Goal: Use online tool/utility: Use online tool/utility

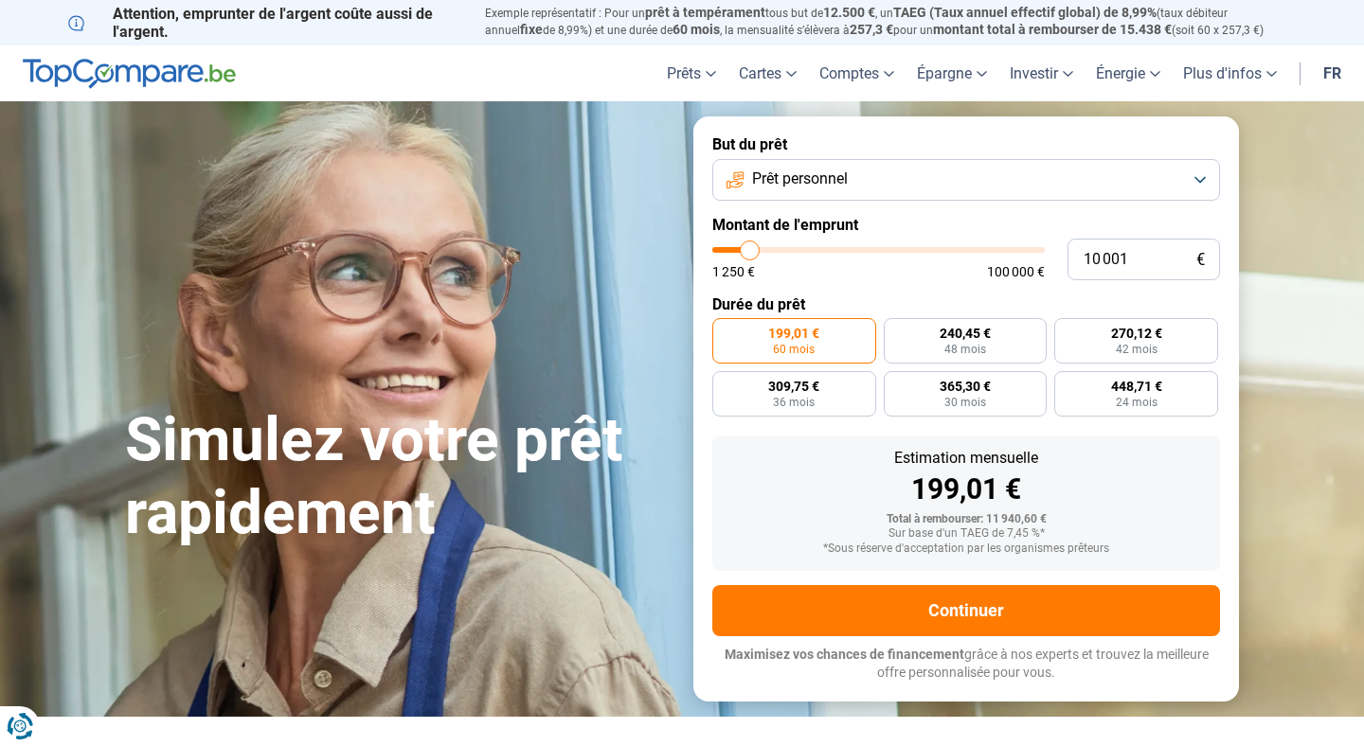
click at [1100, 185] on button "Prêt personnel" at bounding box center [966, 180] width 508 height 42
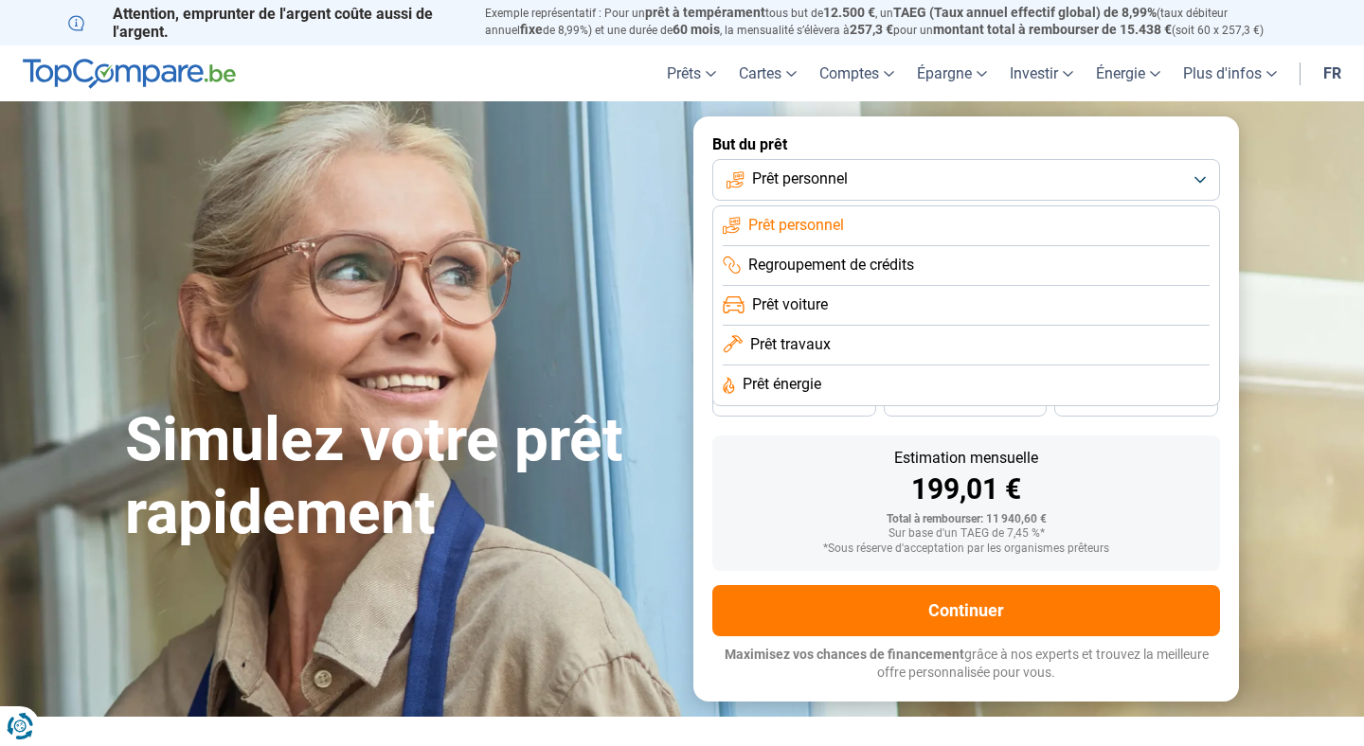
click at [844, 226] on span "Prêt personnel" at bounding box center [796, 225] width 96 height 21
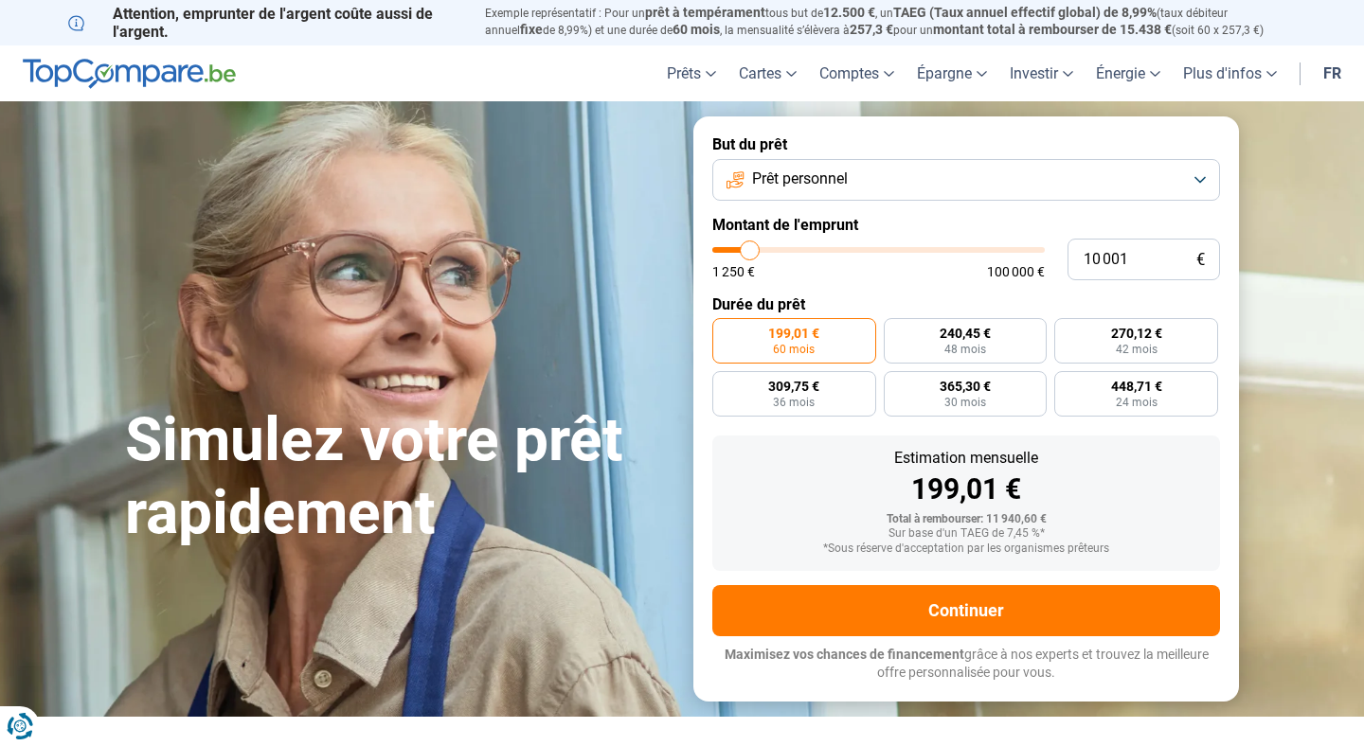
click at [1206, 188] on button "Prêt personnel" at bounding box center [966, 180] width 508 height 42
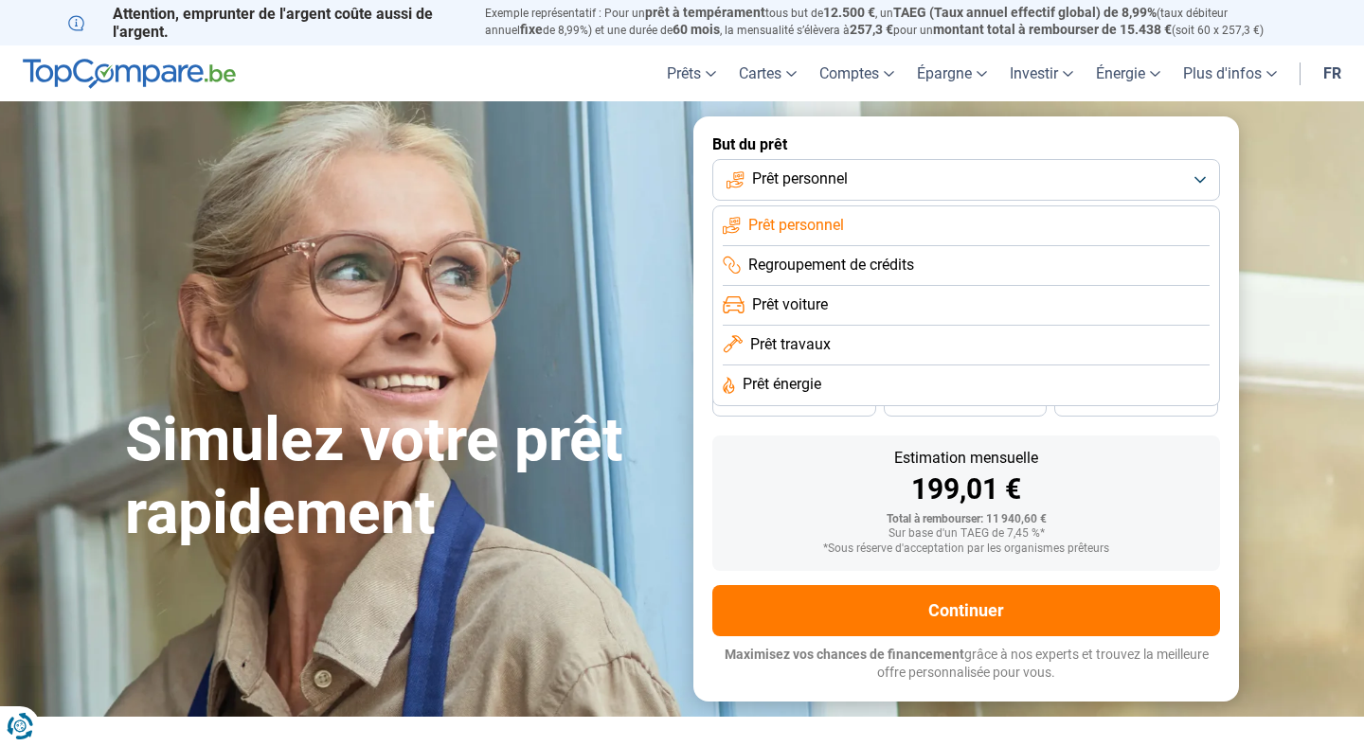
click at [996, 218] on li "Prêt personnel" at bounding box center [966, 226] width 487 height 40
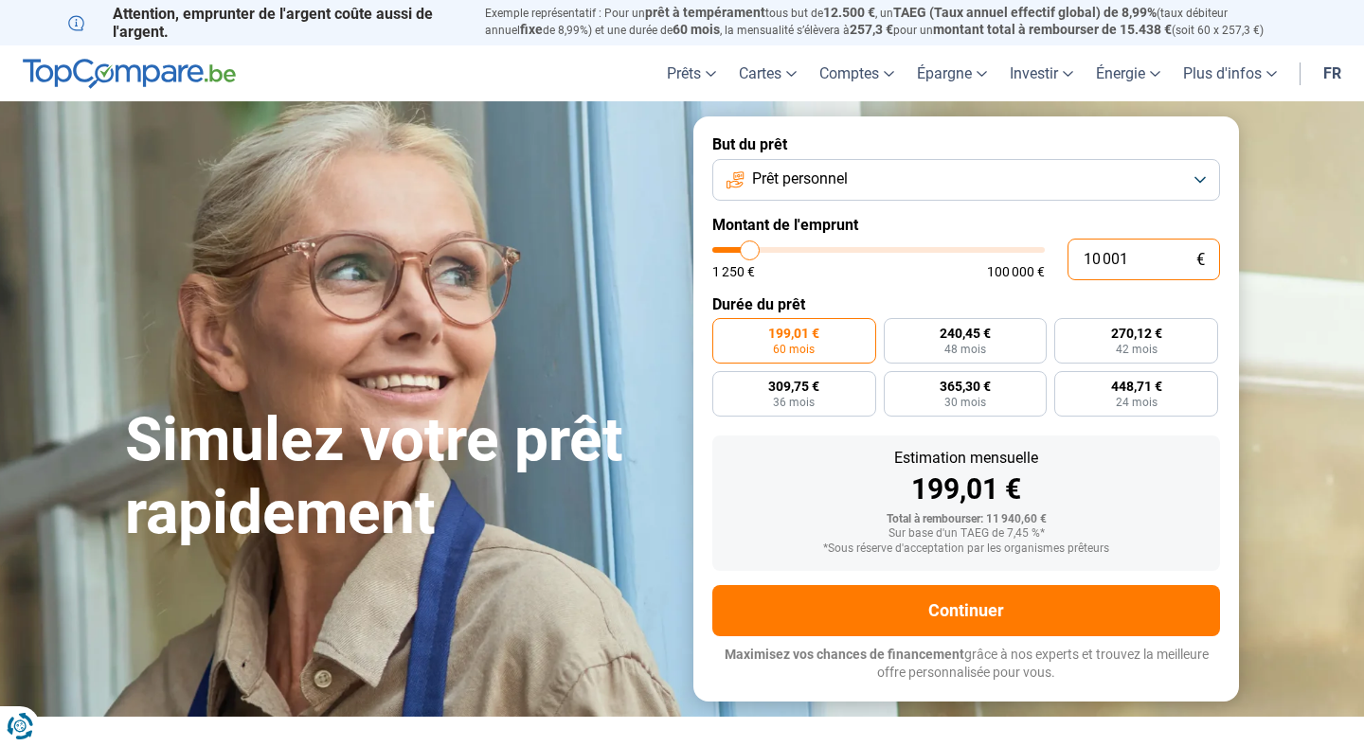
click at [1135, 260] on input "10 001" at bounding box center [1143, 260] width 152 height 42
drag, startPoint x: 1135, startPoint y: 260, endPoint x: 860, endPoint y: 283, distance: 275.6
click at [1067, 280] on input "10 001" at bounding box center [1143, 260] width 152 height 42
type input "1 000"
type input "1250"
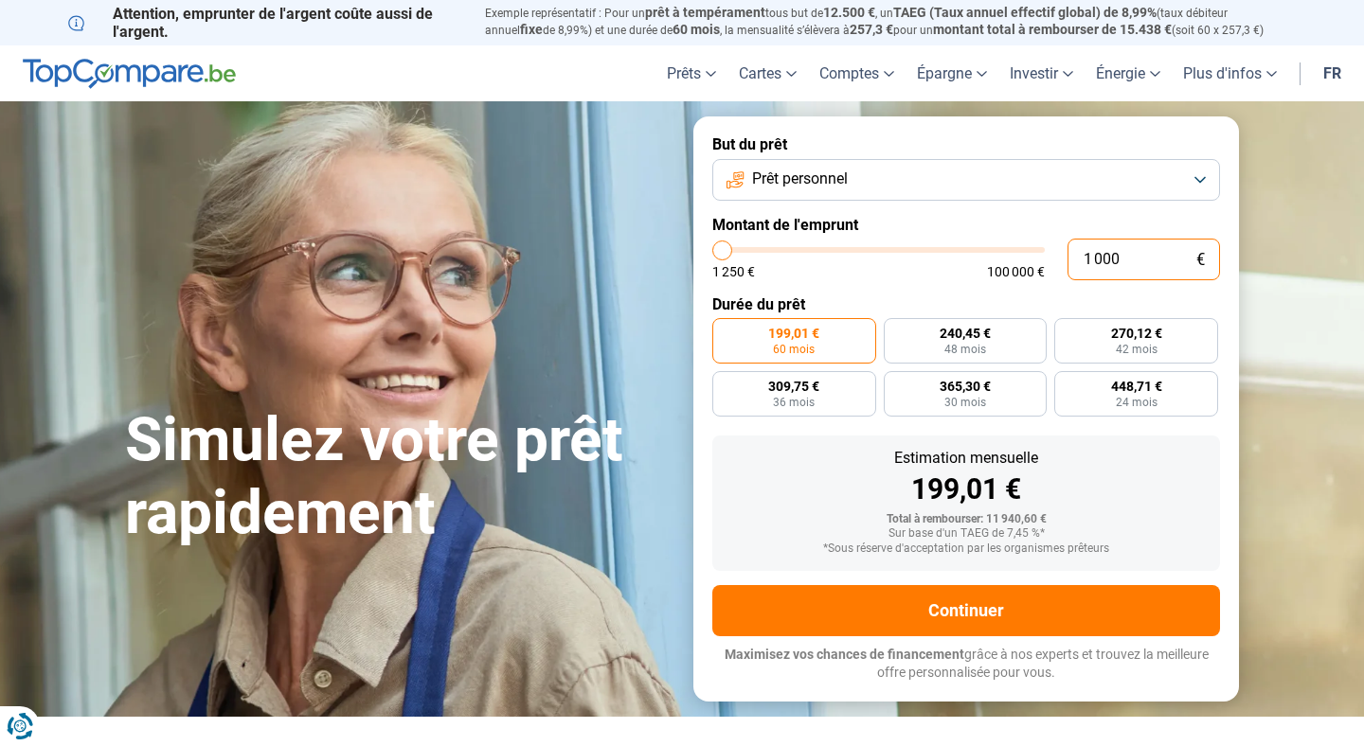
type input "100"
type input "1250"
type input "10"
type input "1250"
type input "1"
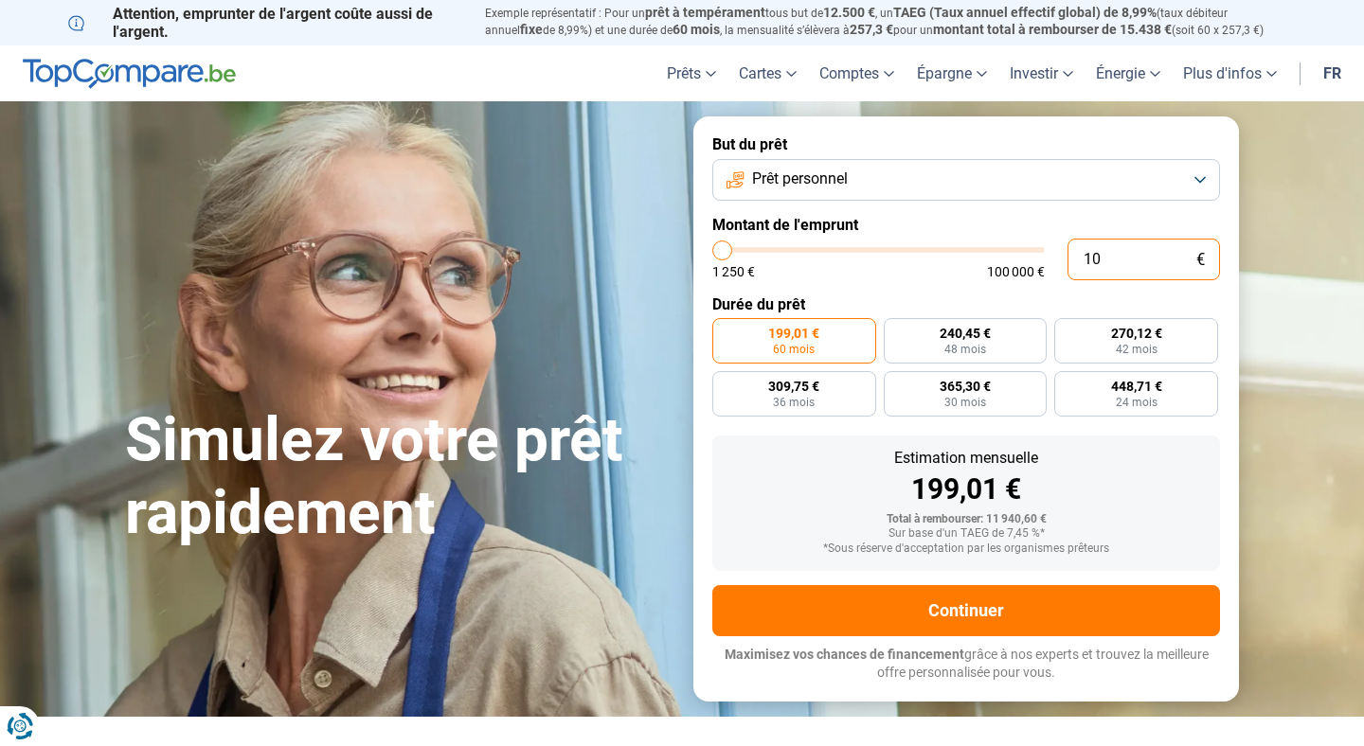
type input "1250"
type input "0"
type input "1250"
type input "3"
type input "1250"
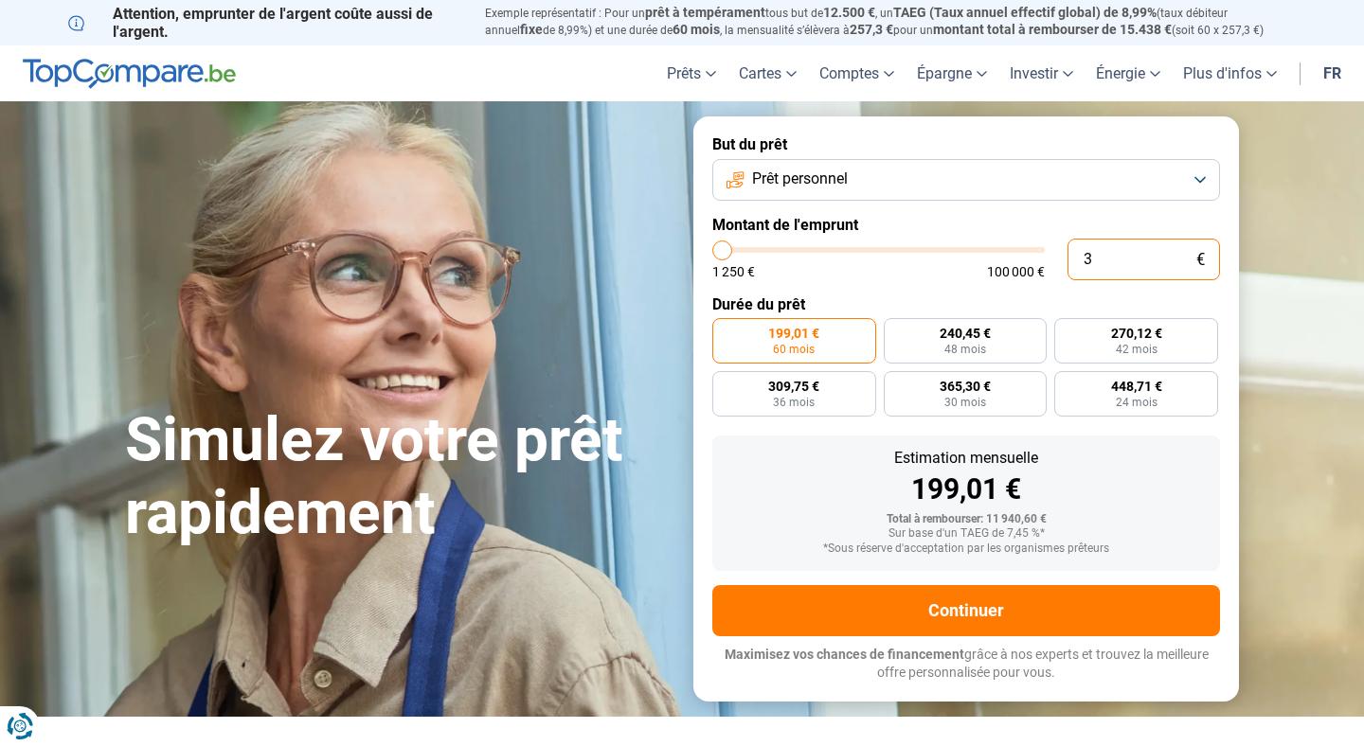
type input "35"
type input "1250"
type input "1 250"
type input "1250"
radio input "true"
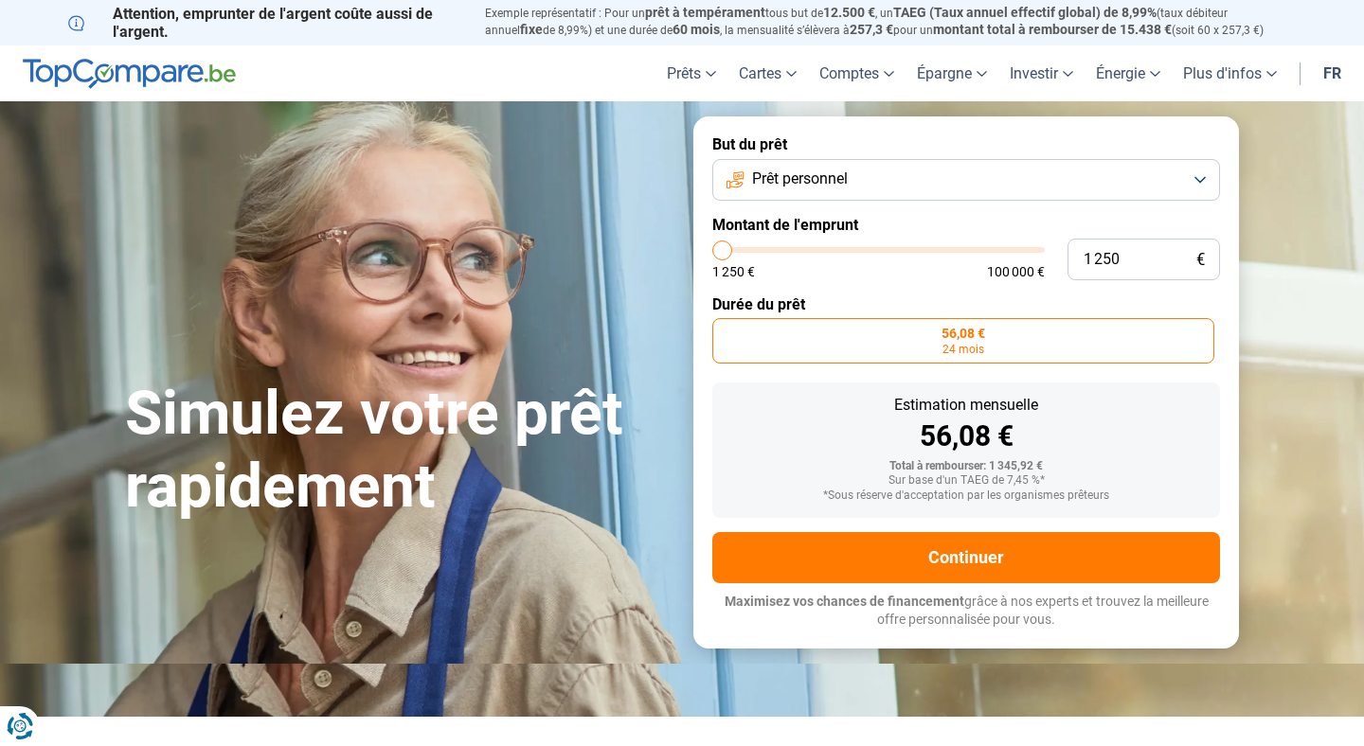
type input "2 000"
type input "2000"
type input "2 750"
type input "2750"
type input "3 000"
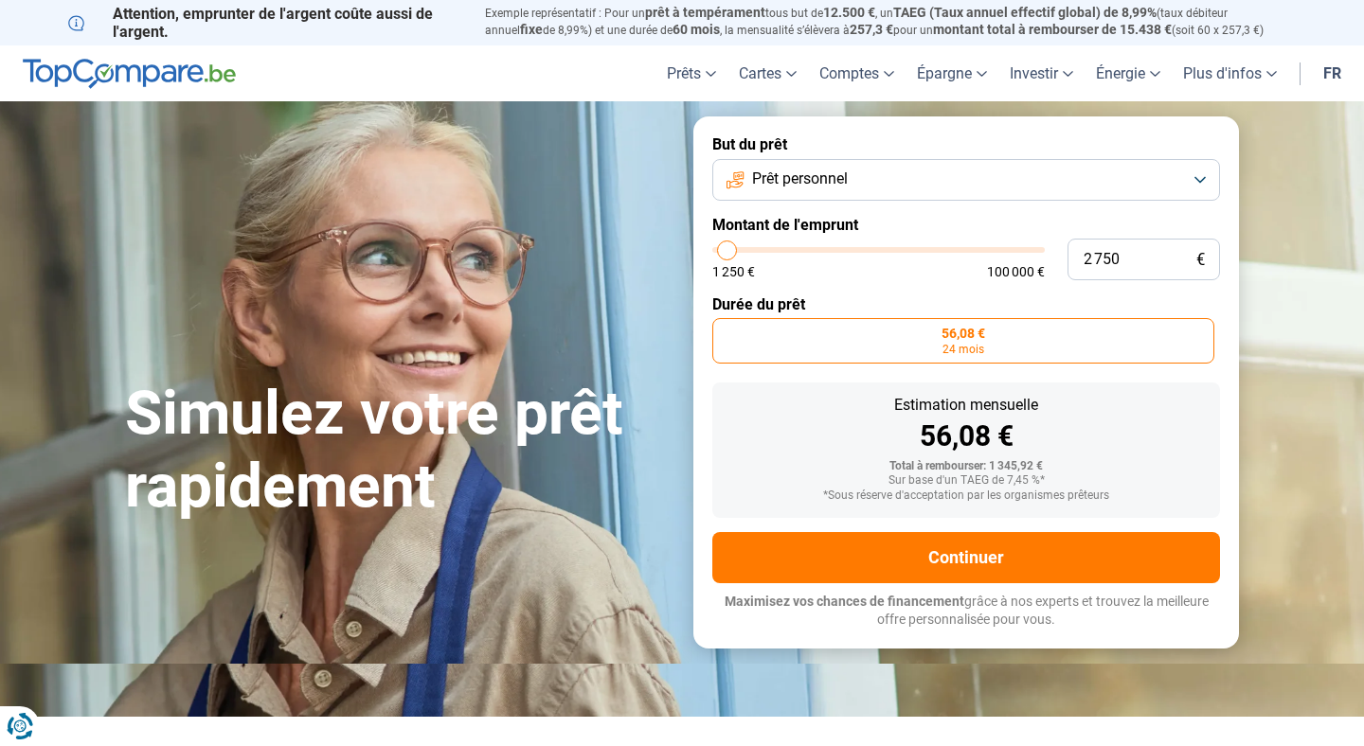
type input "3000"
type input "3 500"
type input "3500"
type input "4 000"
type input "4000"
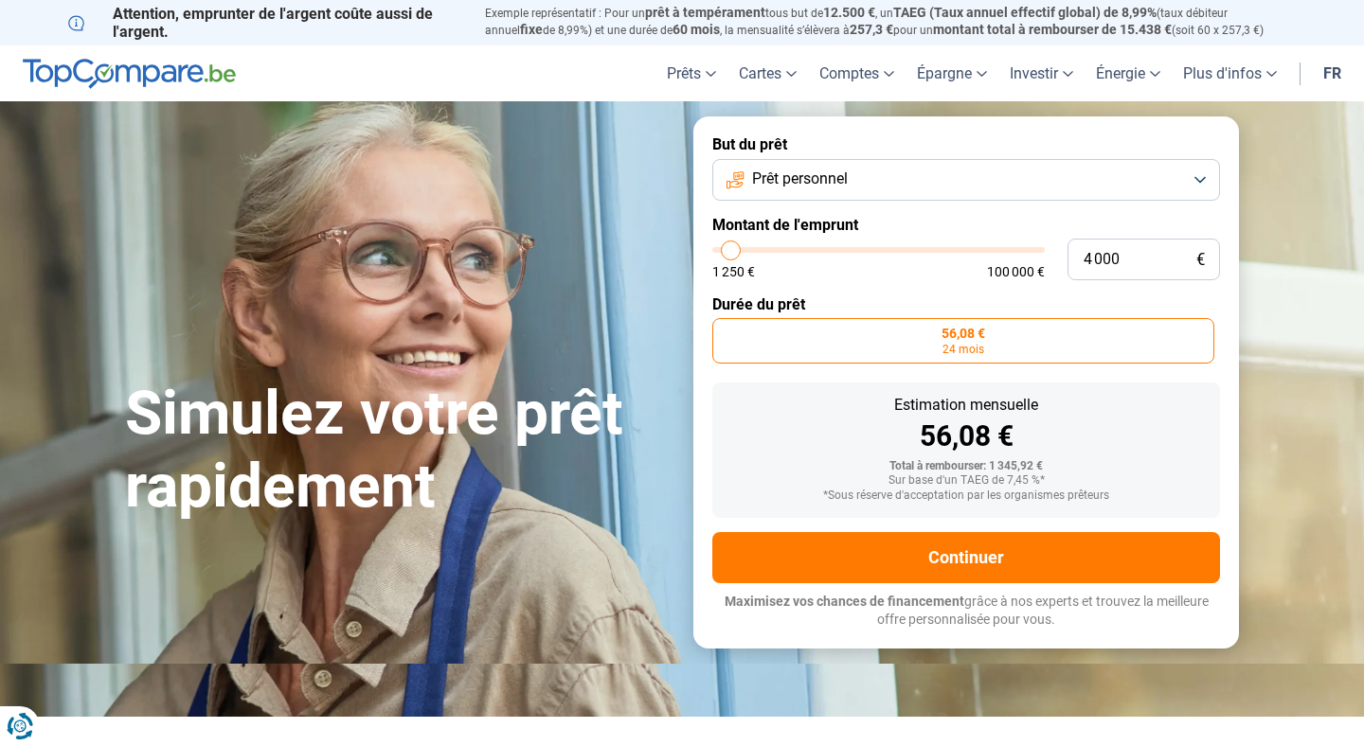
type input "4 250"
type input "4250"
type input "4 750"
type input "4750"
type input "5 000"
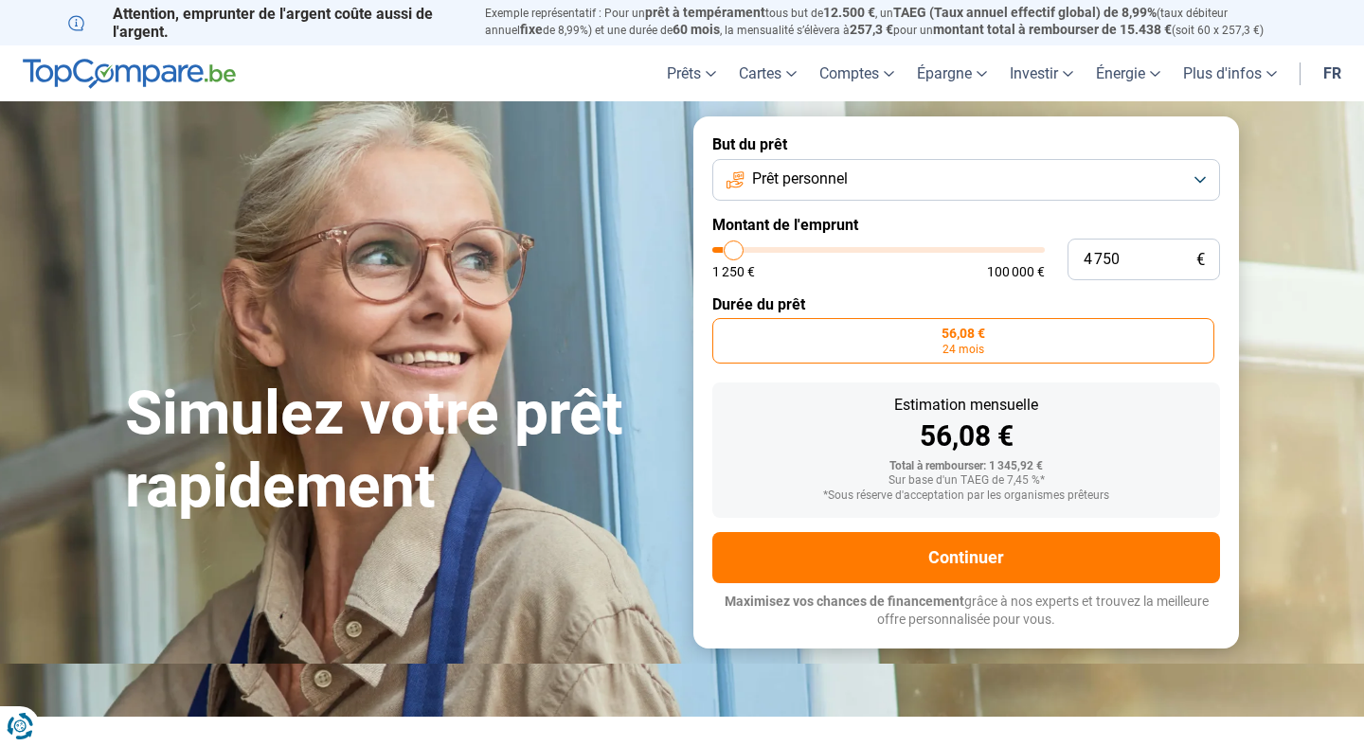
type input "5000"
type input "5 500"
type input "5500"
type input "6 000"
type input "6000"
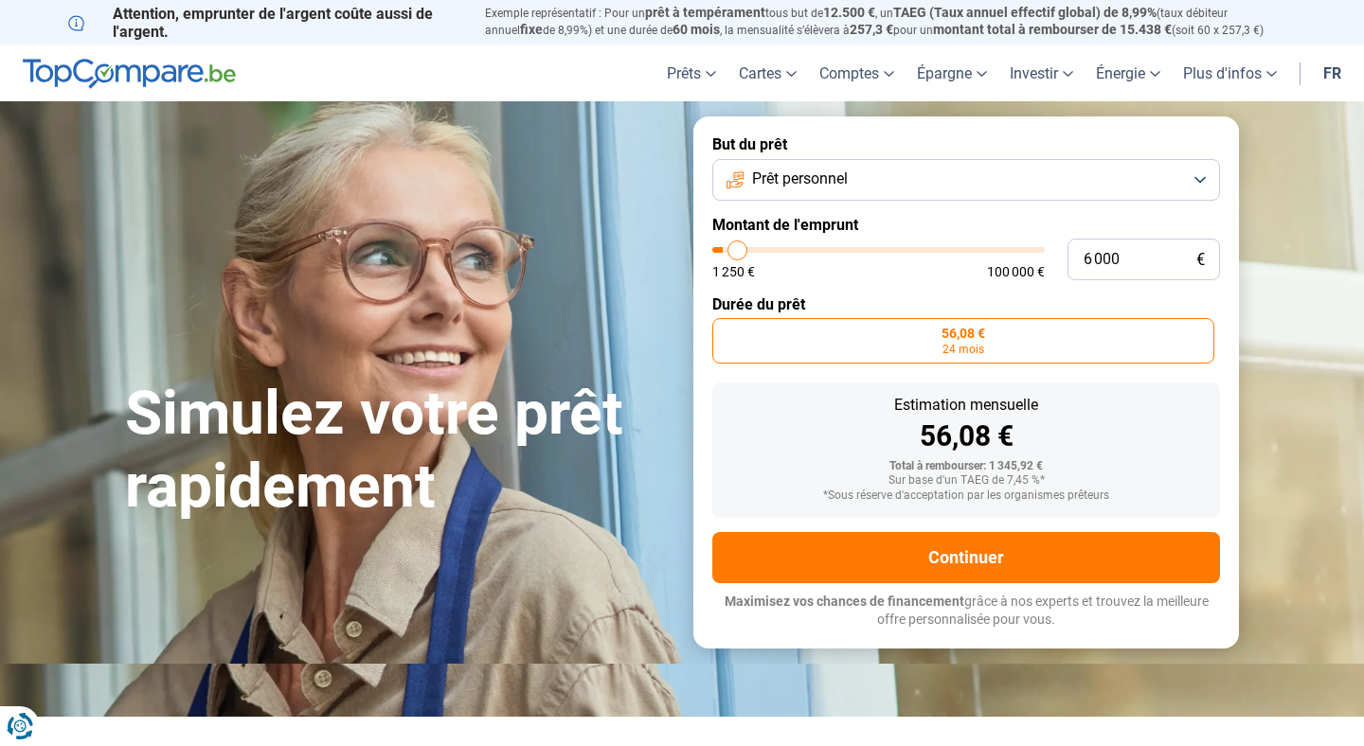
type input "6 500"
type input "6500"
type input "7 250"
type input "7250"
type input "8 000"
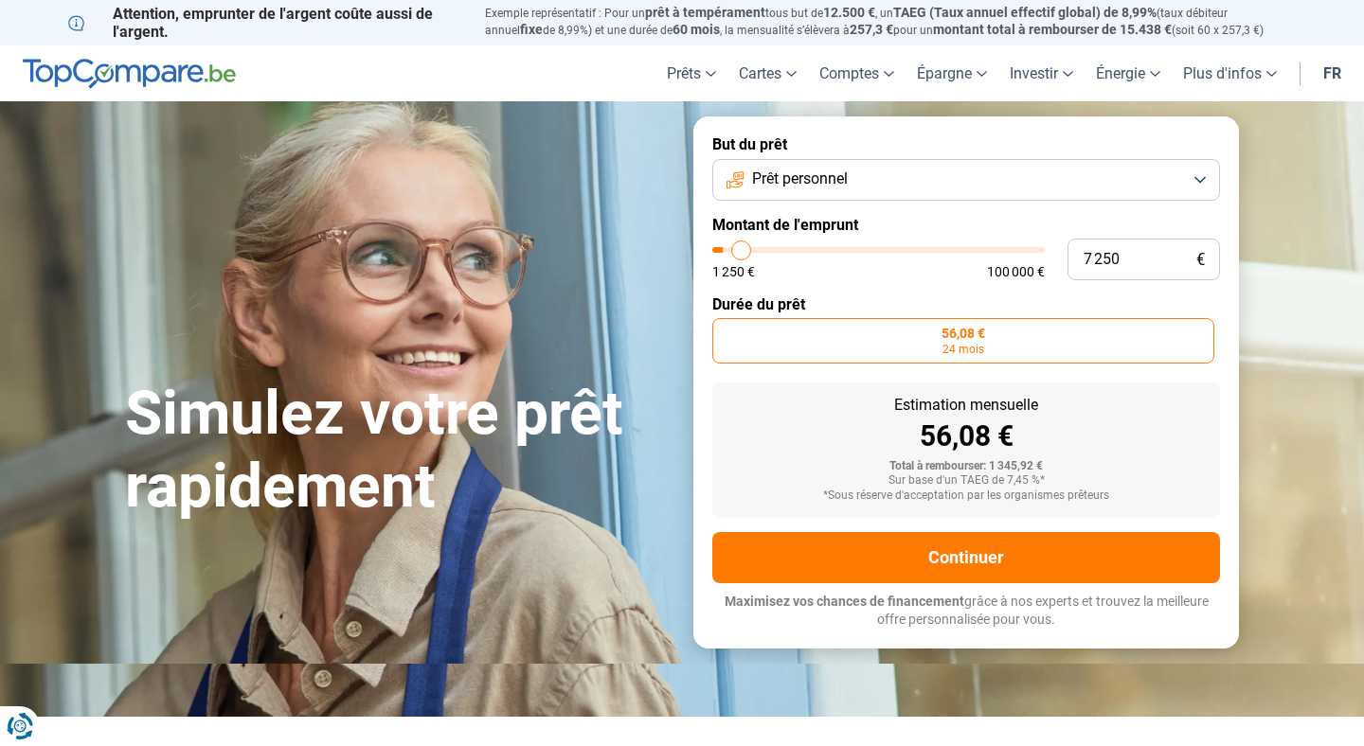
type input "8000"
type input "8 750"
type input "8750"
type input "9 500"
type input "9500"
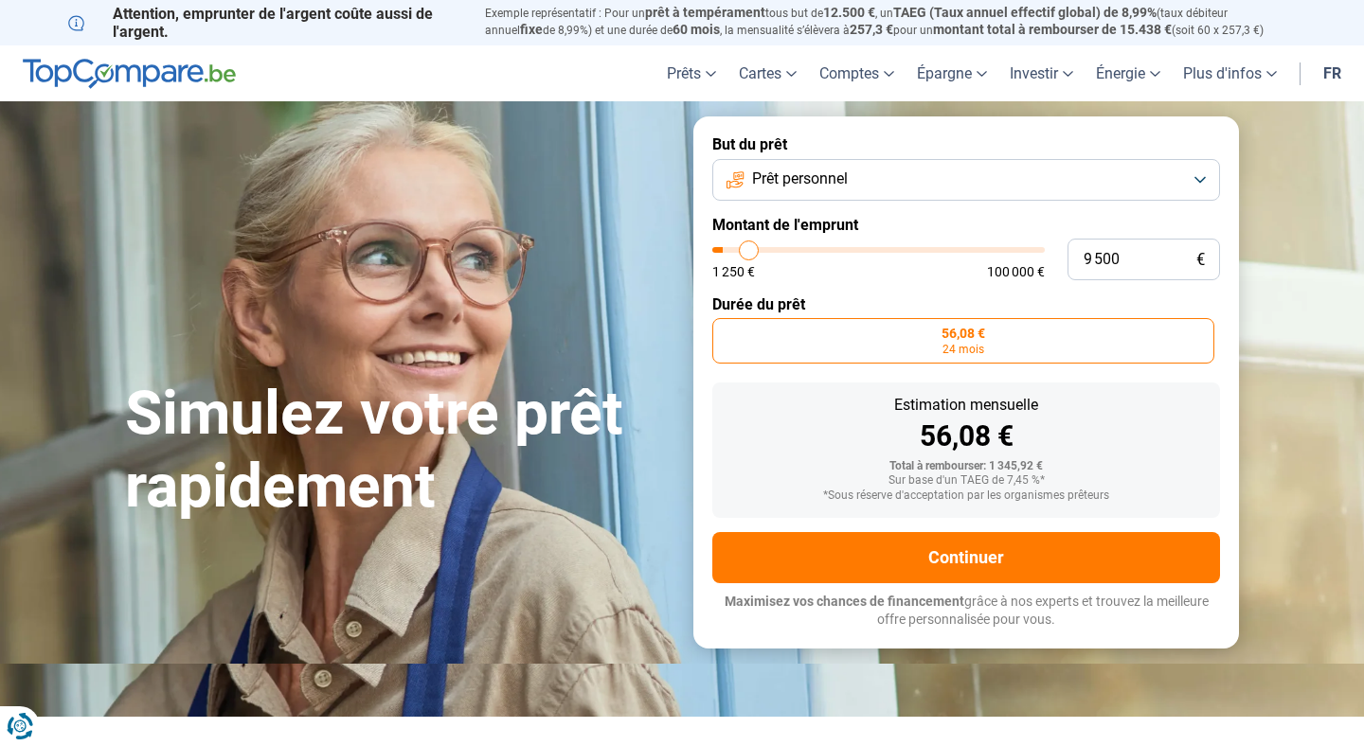
type input "10 000"
type input "10000"
type input "10 750"
type input "10750"
type input "11 500"
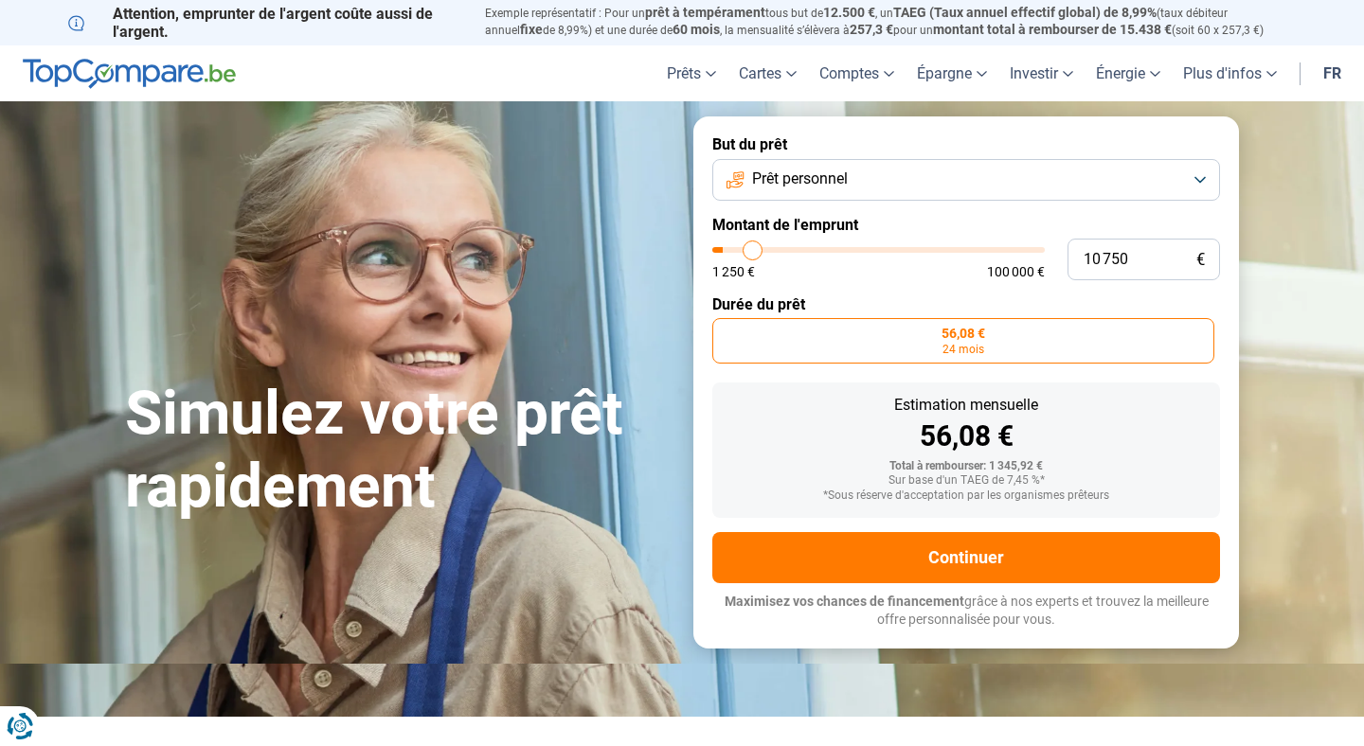
type input "11500"
type input "12 500"
type input "12500"
type input "13 500"
type input "13500"
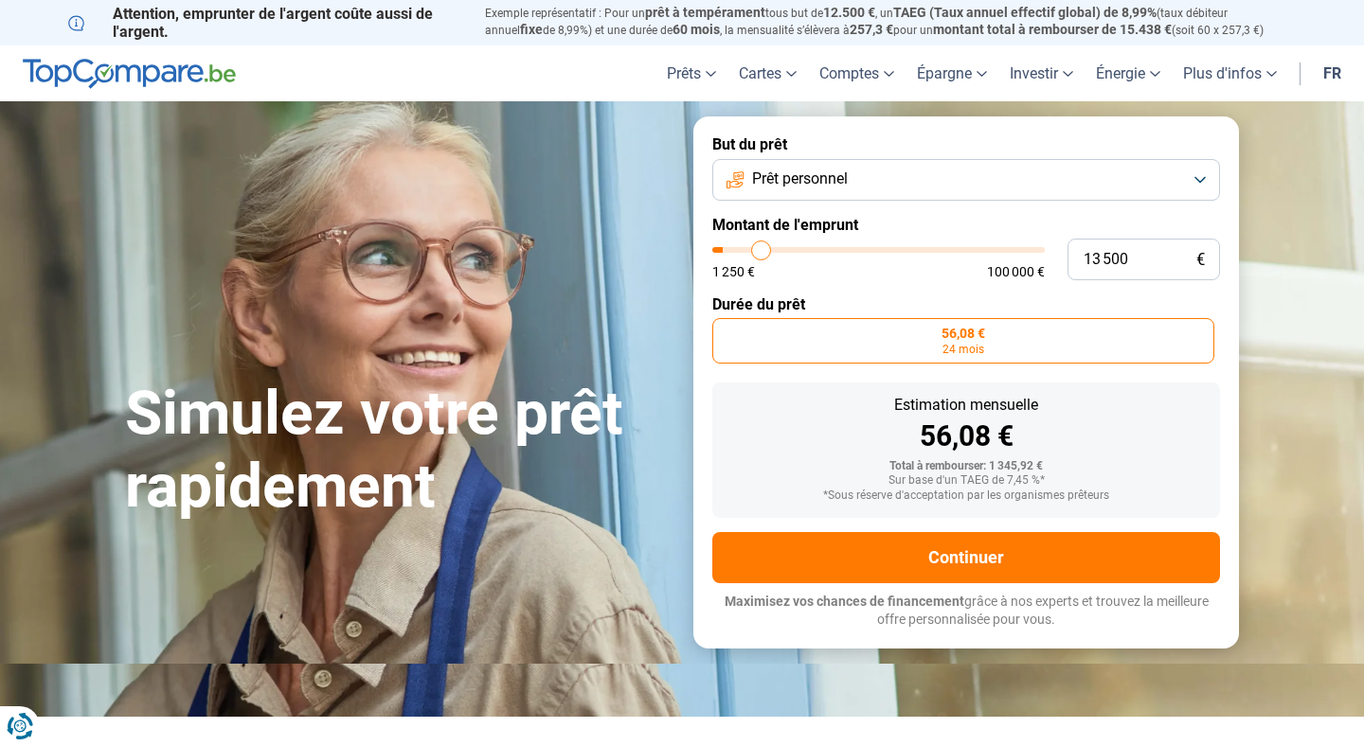
type input "14 750"
type input "14750"
type input "15 750"
type input "15750"
type input "16 750"
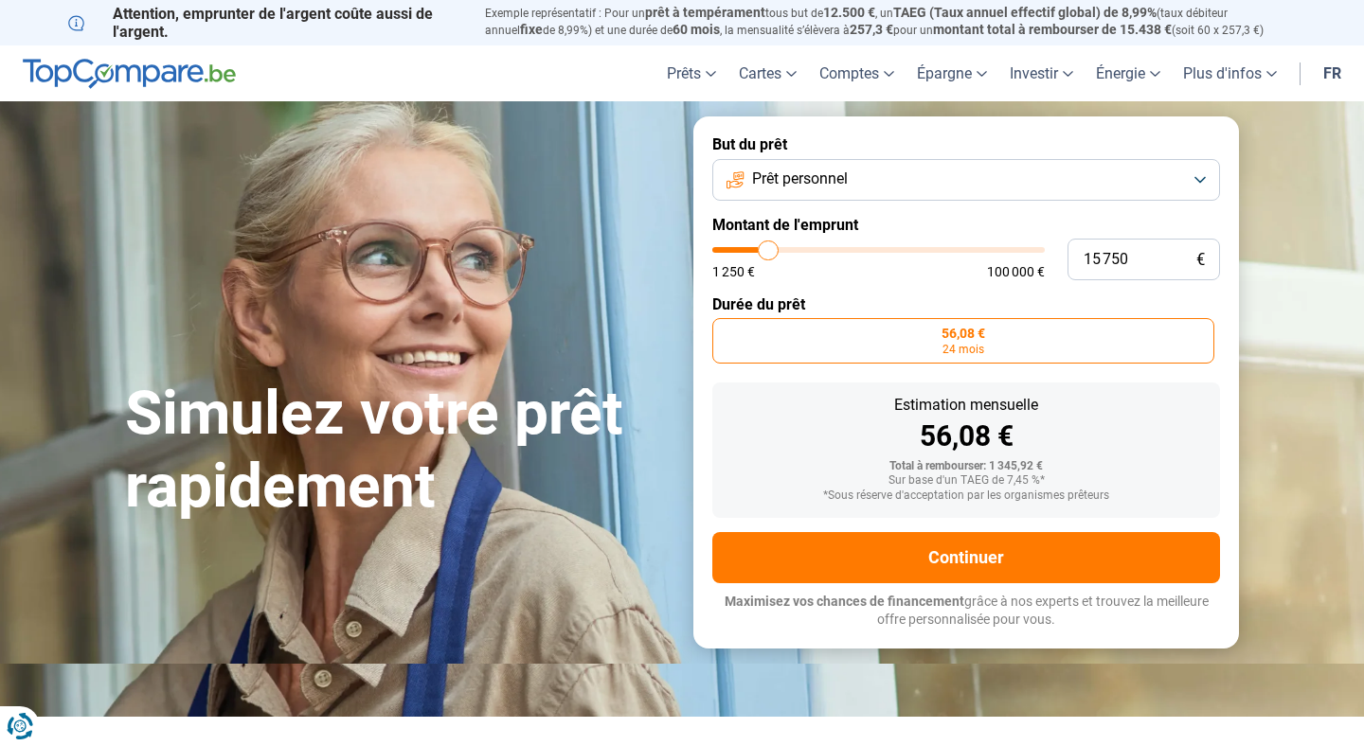
type input "16750"
type input "17 750"
type input "17750"
type input "18 250"
type input "18250"
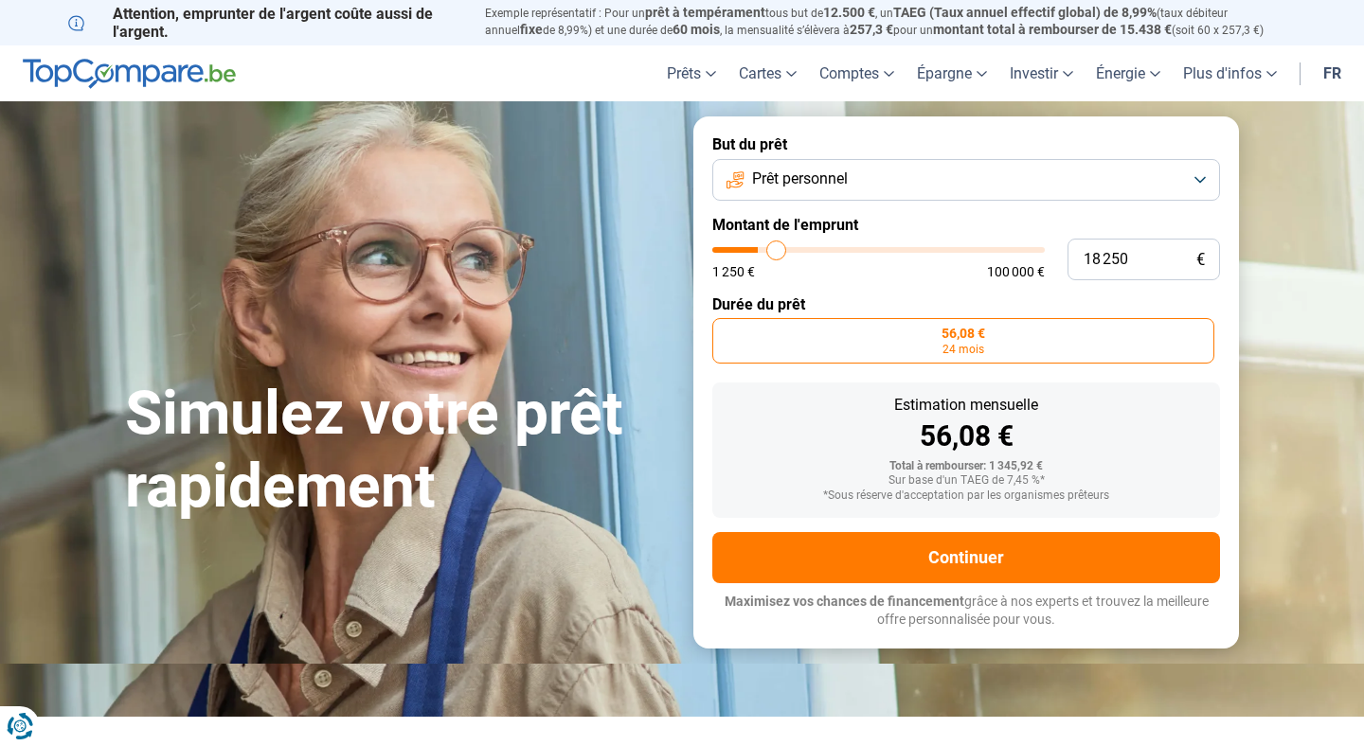
type input "18 750"
type input "18750"
type input "19 000"
type input "19000"
type input "19 250"
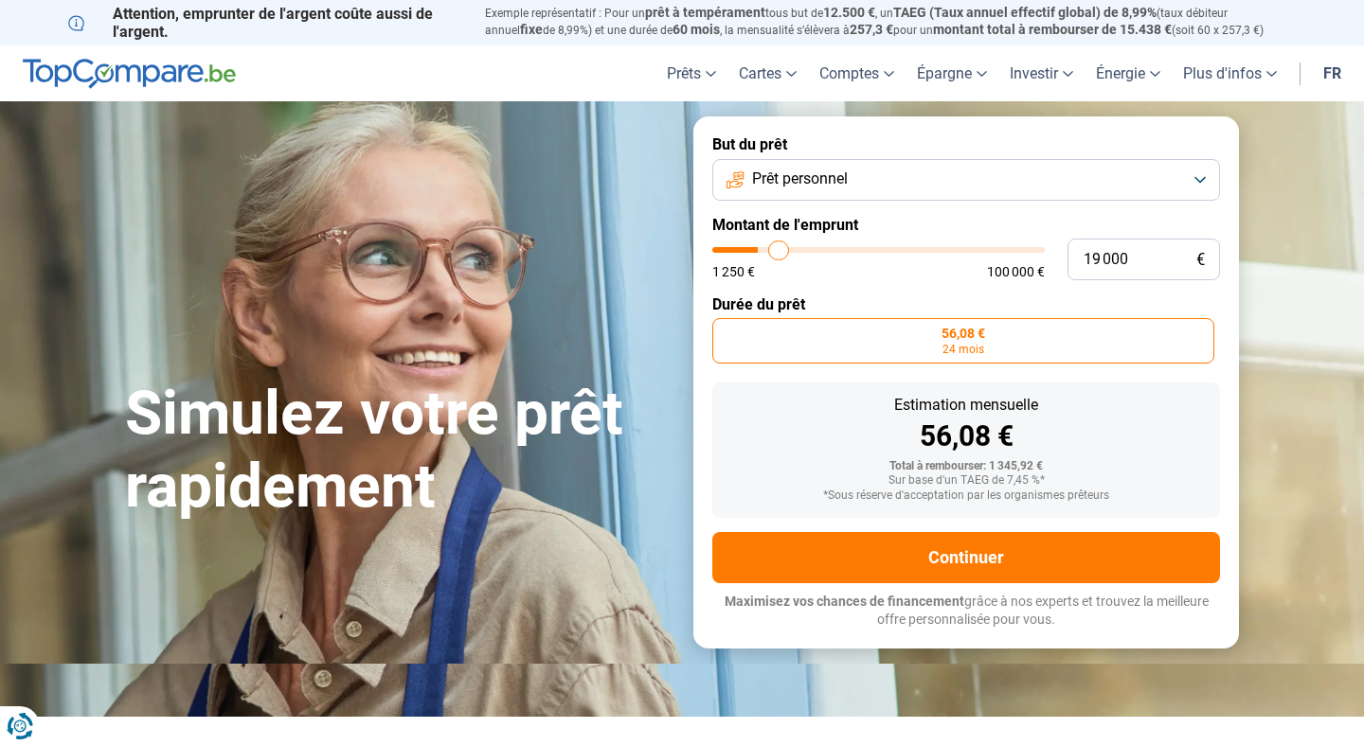
type input "19250"
type input "19 500"
type input "19500"
type input "19 750"
type input "19750"
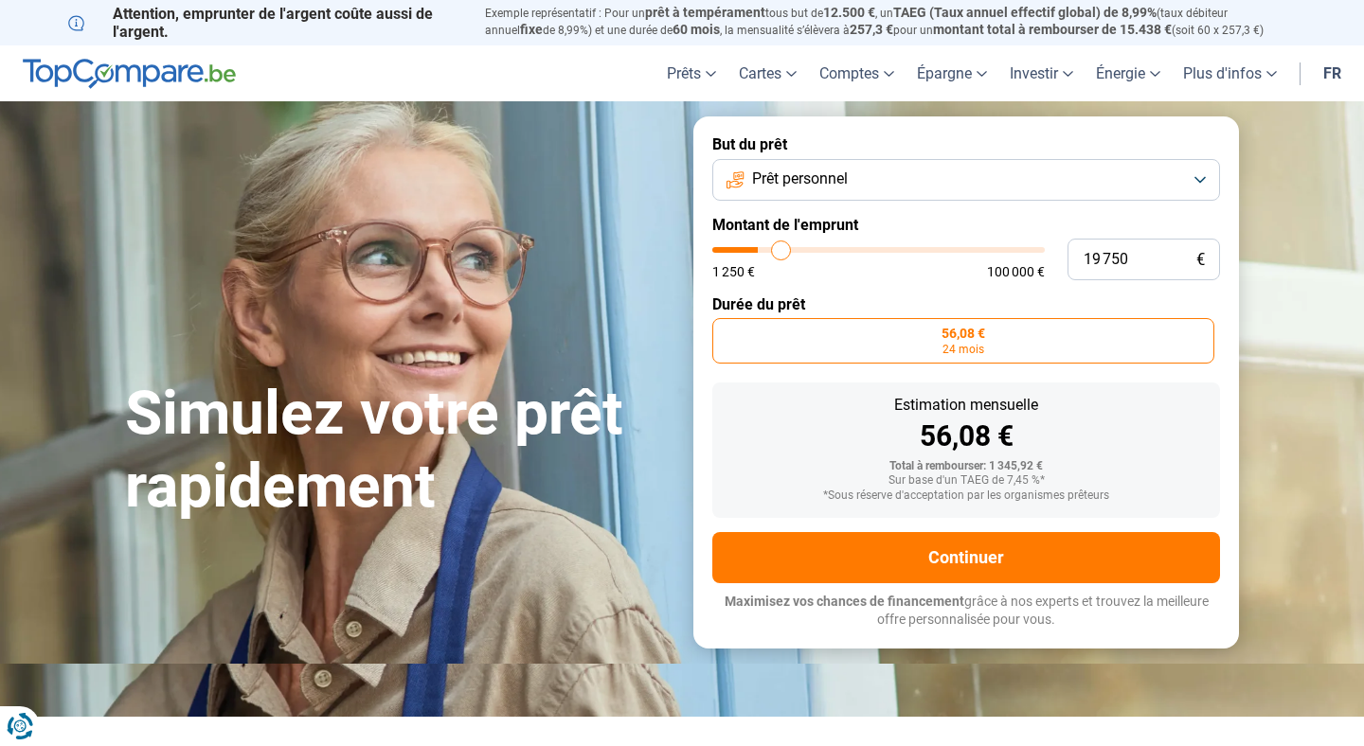
type input "20 000"
type input "20000"
type input "20 250"
type input "20250"
type input "20 500"
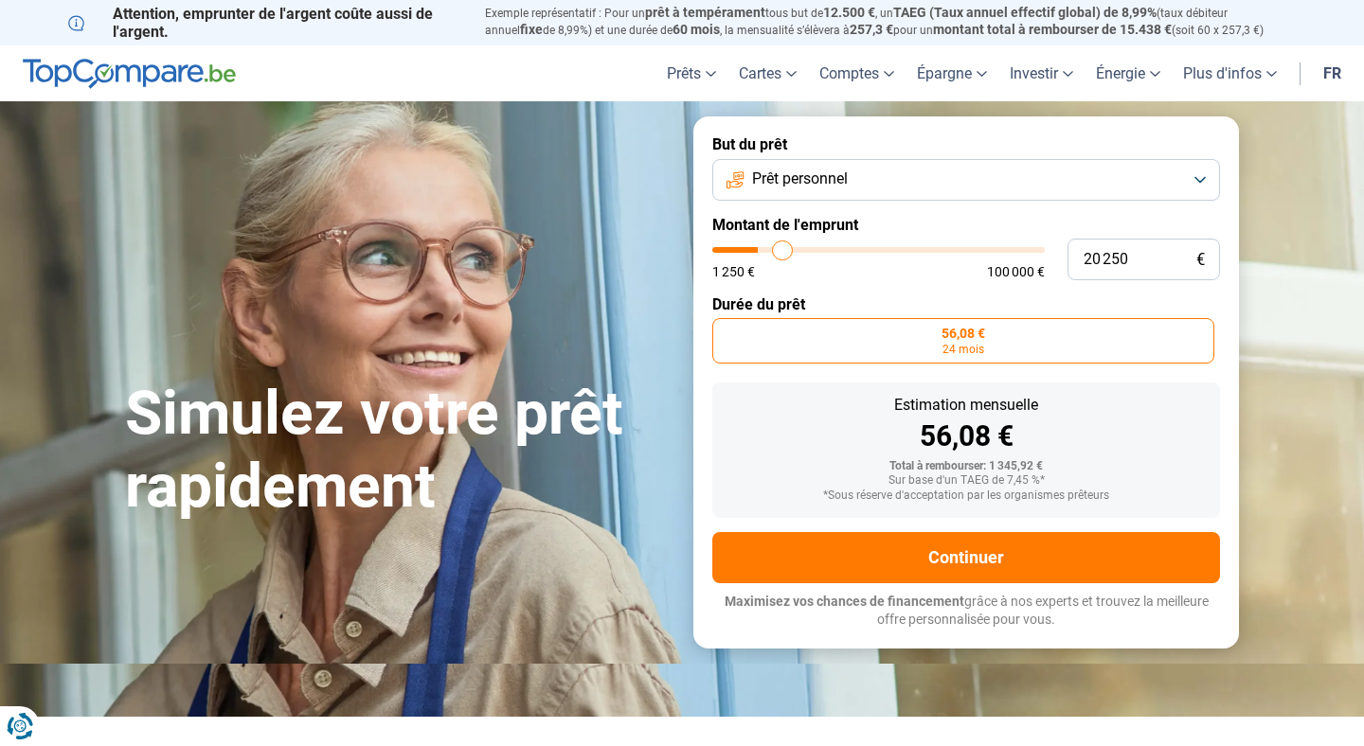
type input "20500"
type input "21 000"
type input "21000"
type input "21 250"
type input "21250"
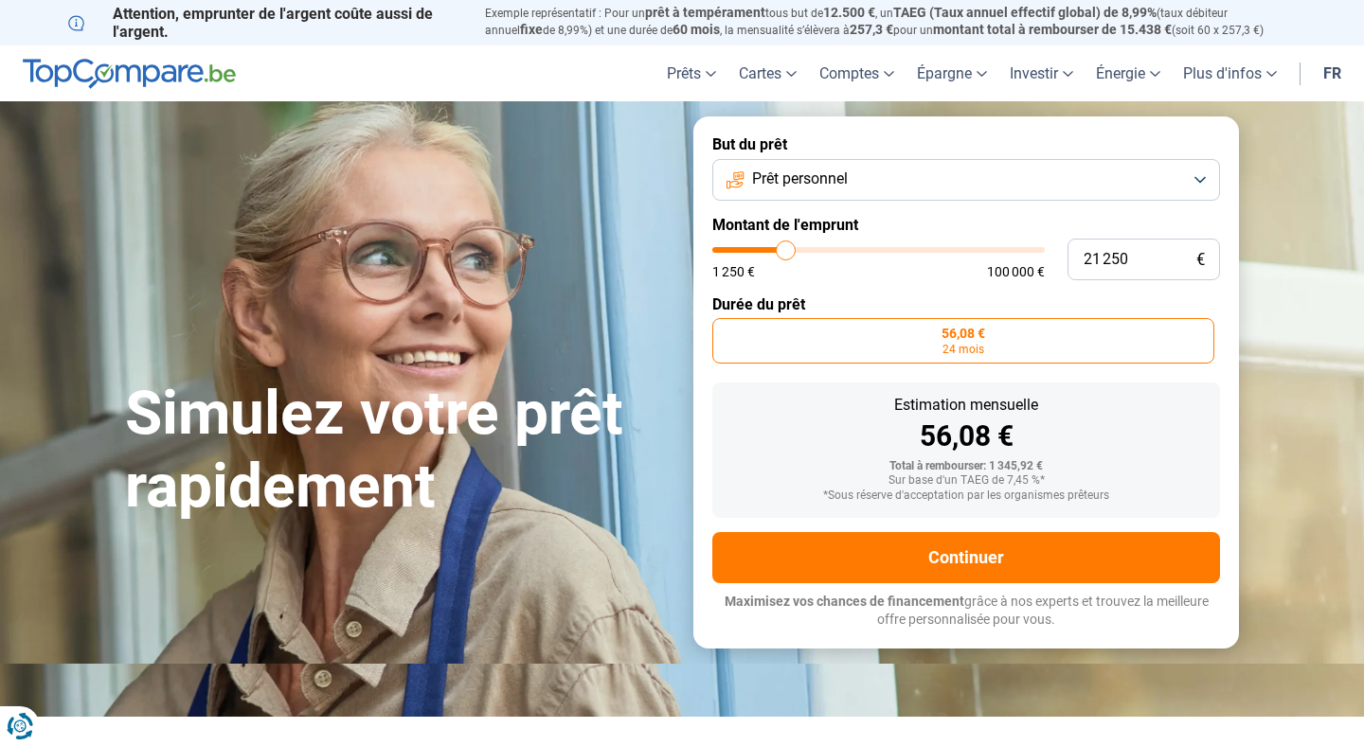
type input "22 000"
type input "22000"
type input "22 500"
type input "22500"
type input "22 750"
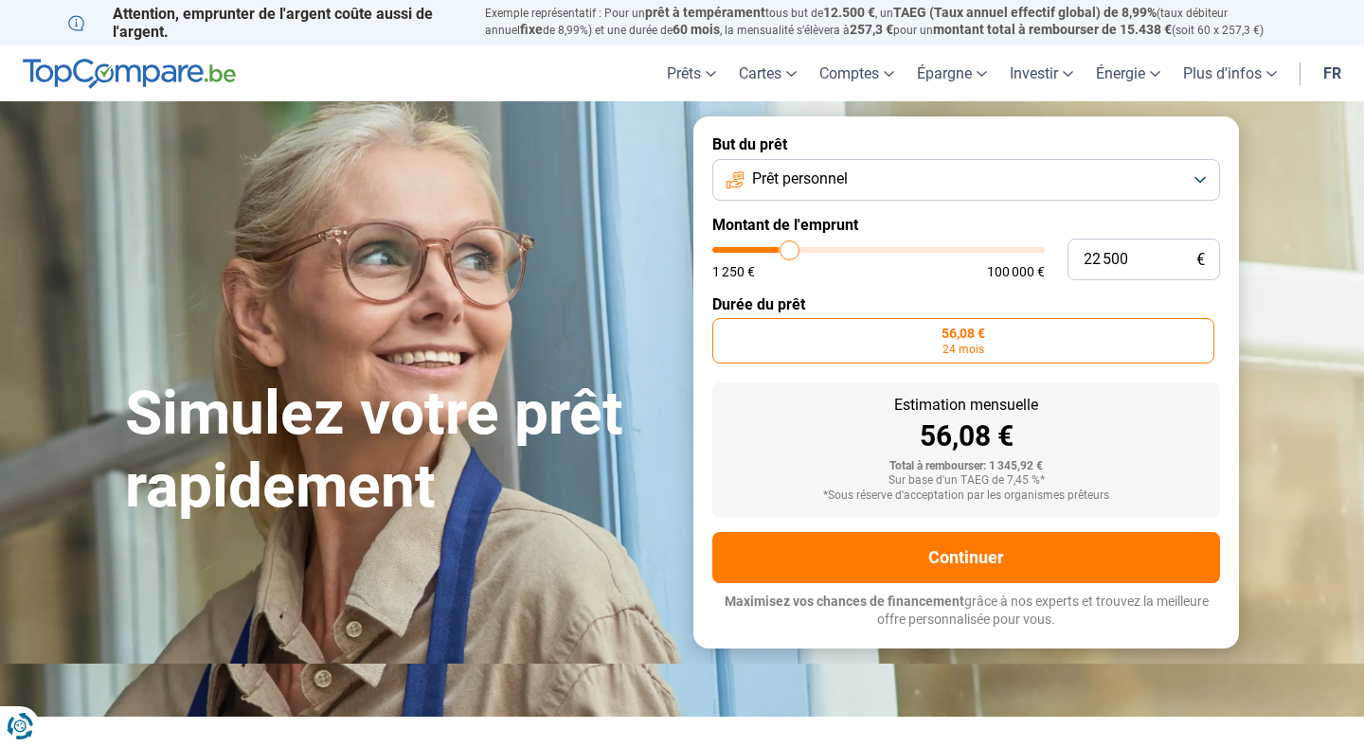
type input "22750"
type input "23 250"
type input "23250"
type input "23 500"
type input "23500"
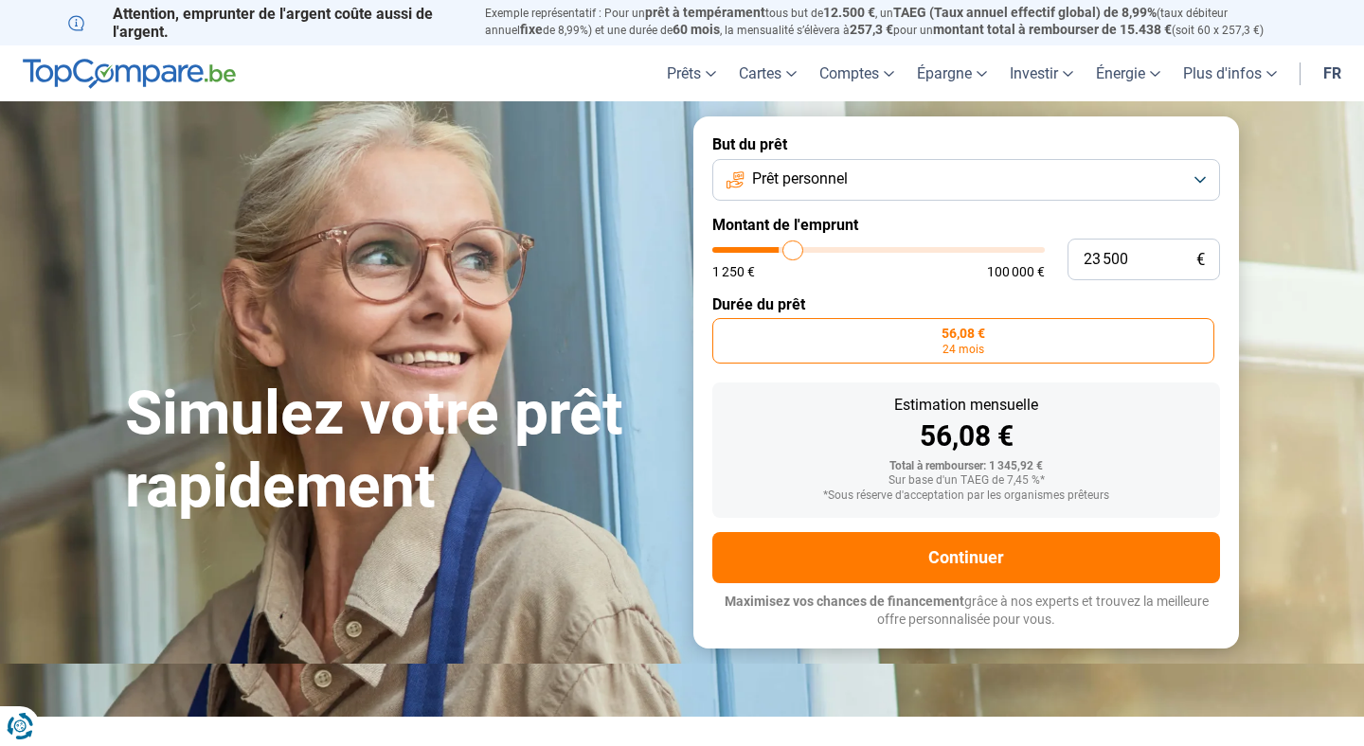
type input "24 000"
type input "24000"
type input "24 500"
type input "24500"
type input "25 000"
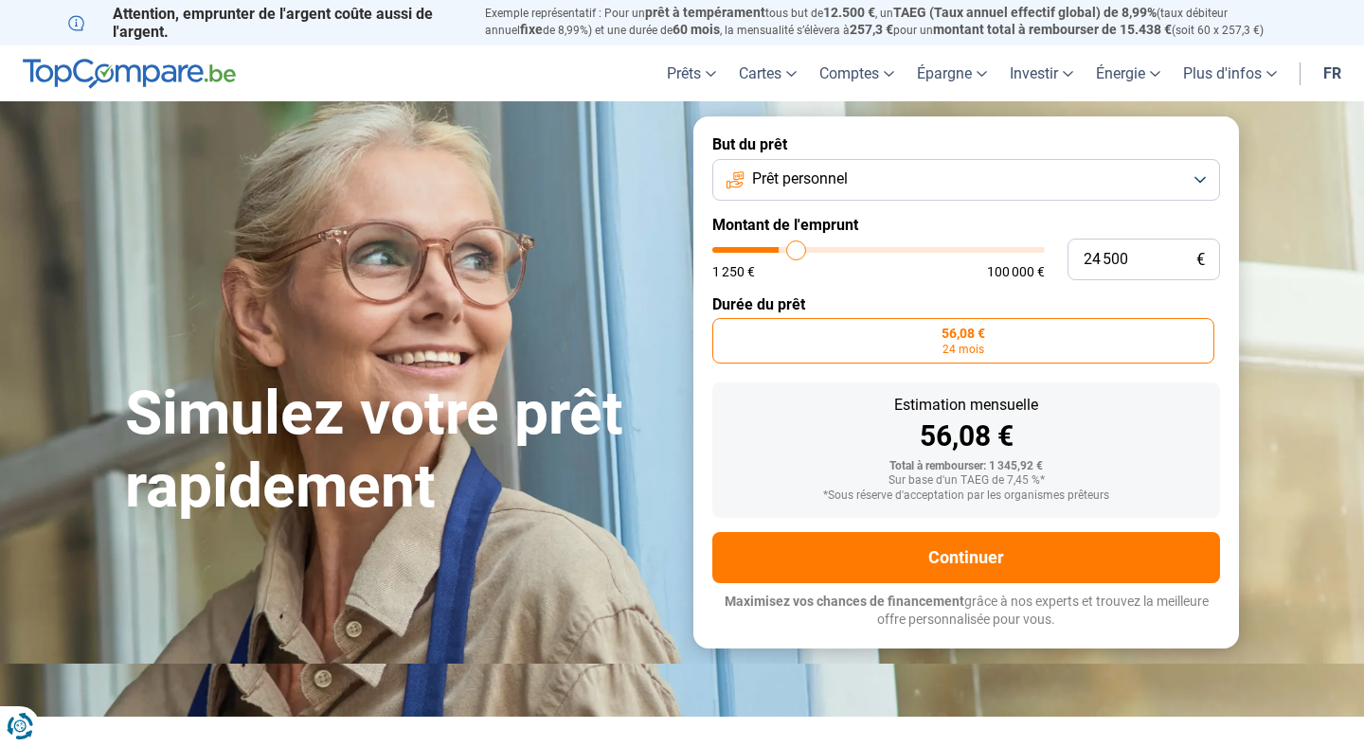
type input "25000"
type input "25 500"
type input "25500"
type input "26 000"
type input "26000"
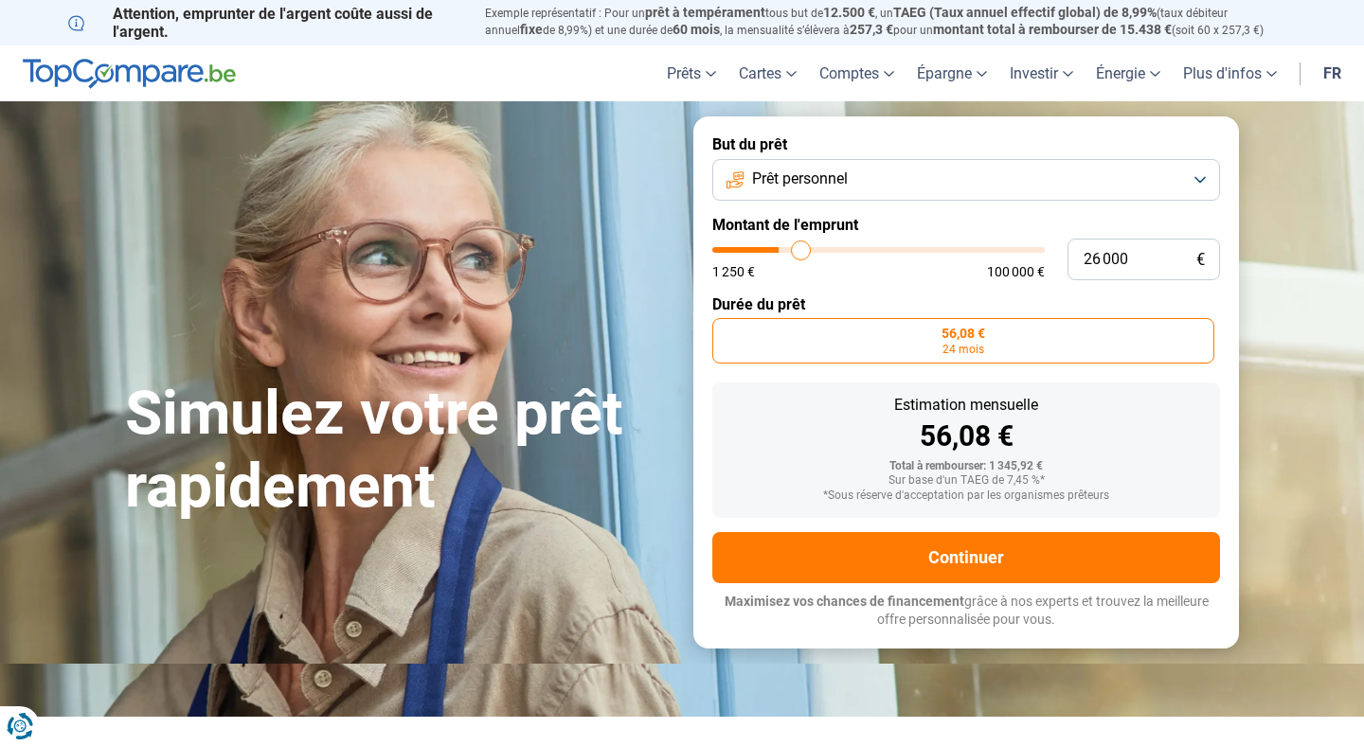
type input "26 500"
type input "26500"
type input "26 750"
type input "26750"
type input "27 000"
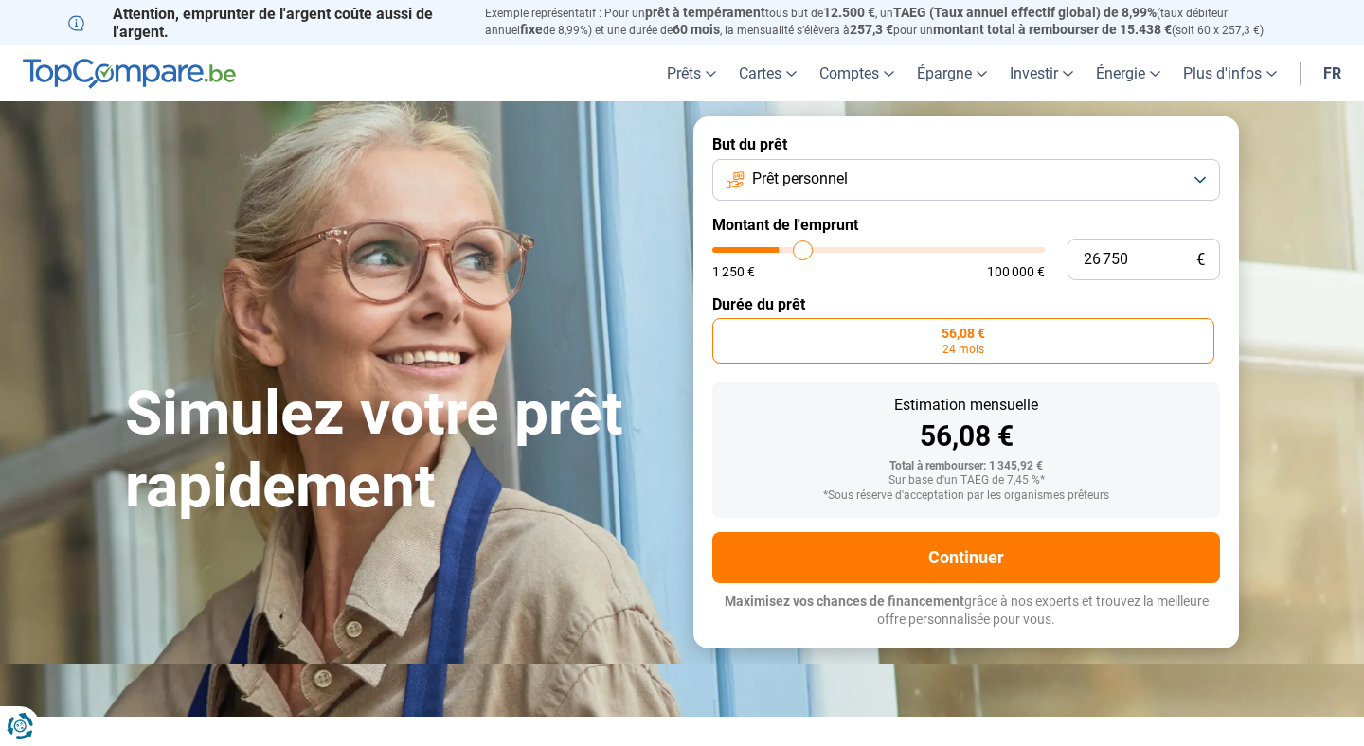
type input "27000"
type input "27 250"
type input "27250"
type input "27 500"
type input "27500"
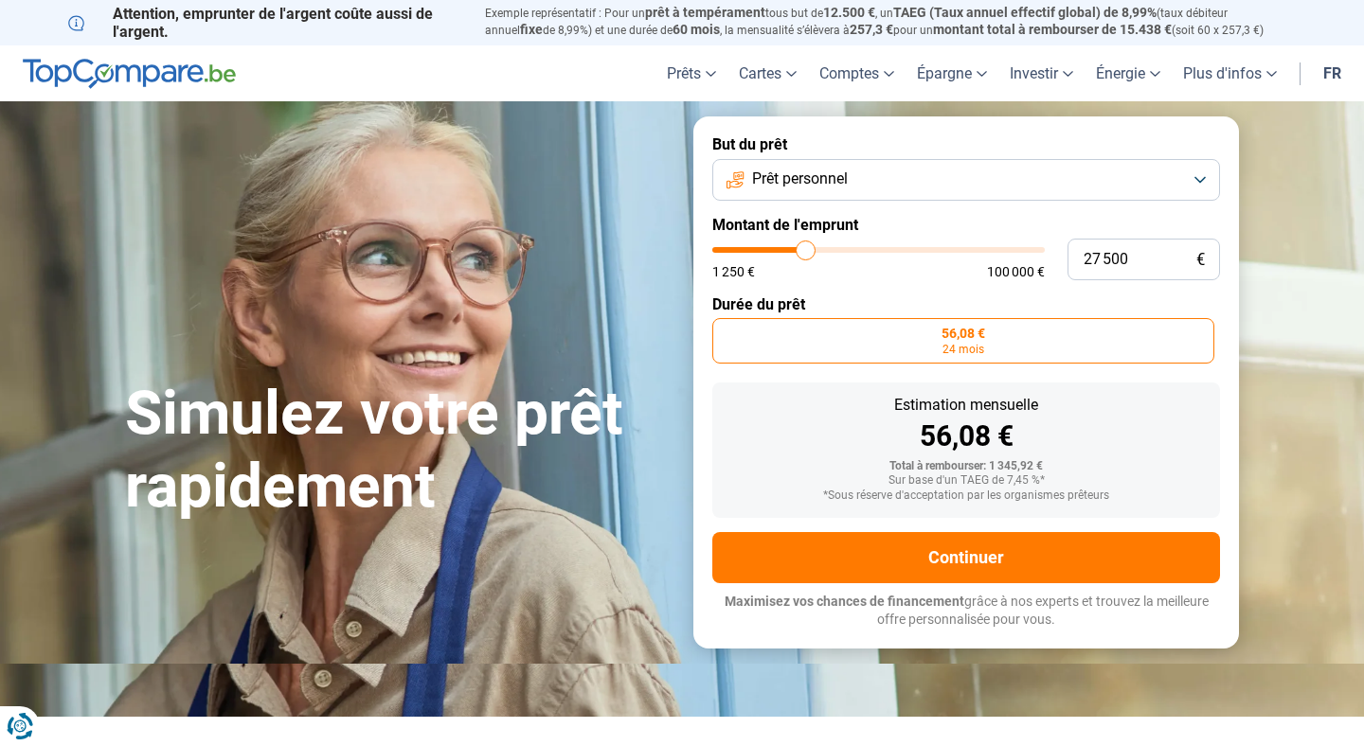
type input "27 750"
type input "27750"
type input "28 000"
type input "28000"
type input "28 500"
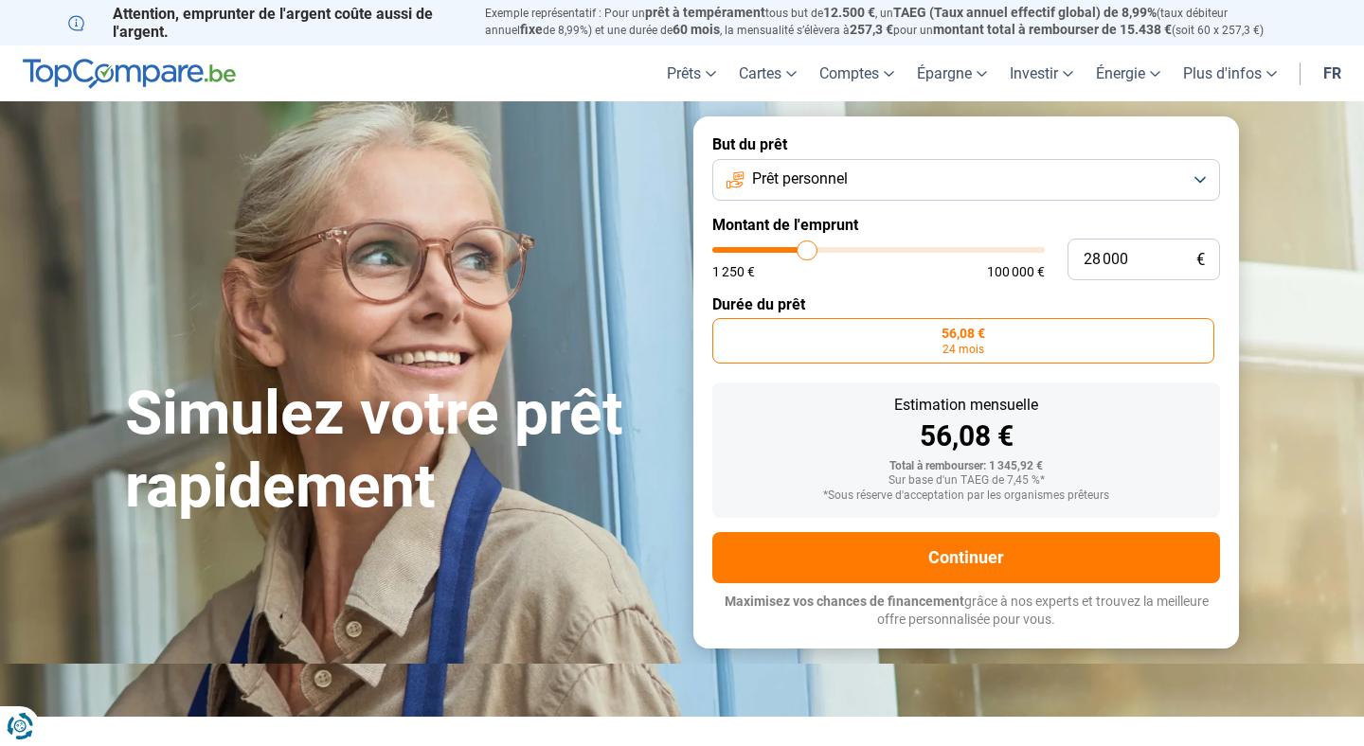
type input "28500"
type input "28 750"
type input "28750"
type input "29 000"
type input "29000"
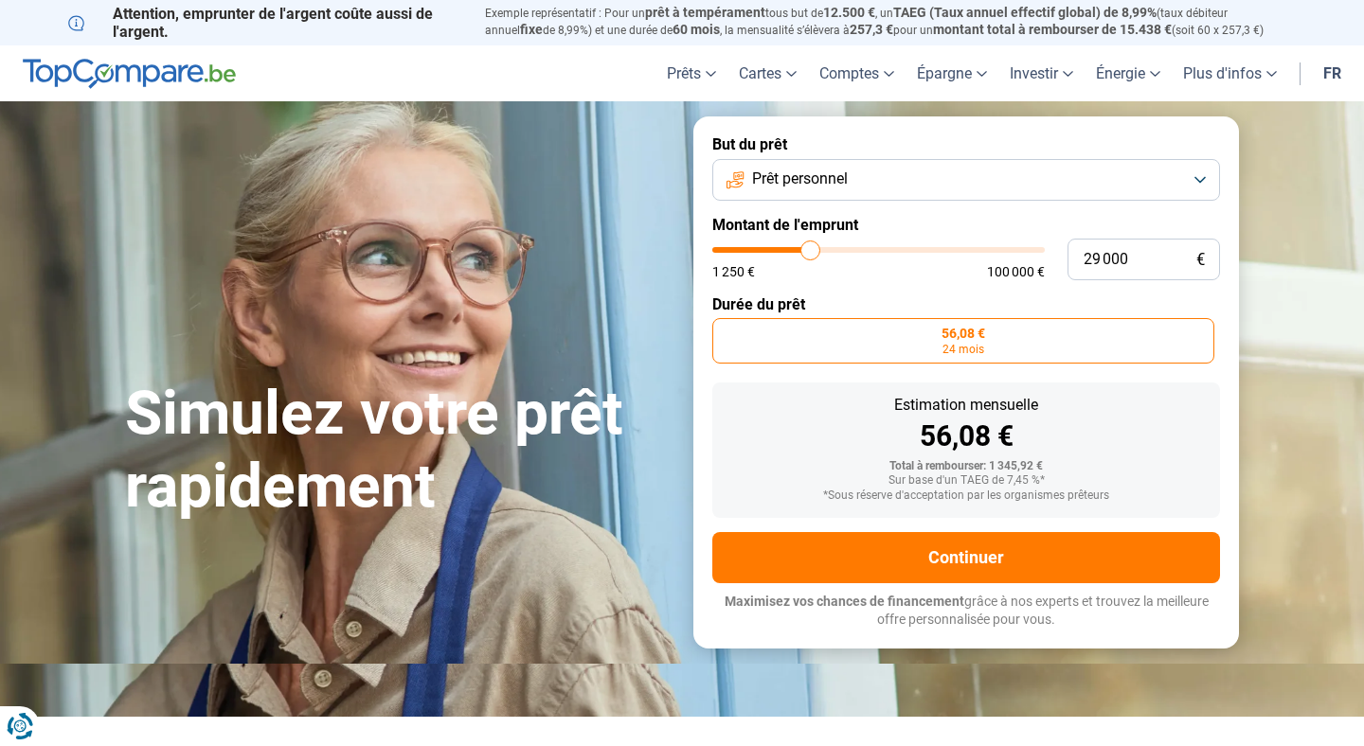
type input "29 250"
type input "29250"
type input "29 500"
type input "29500"
type input "29 750"
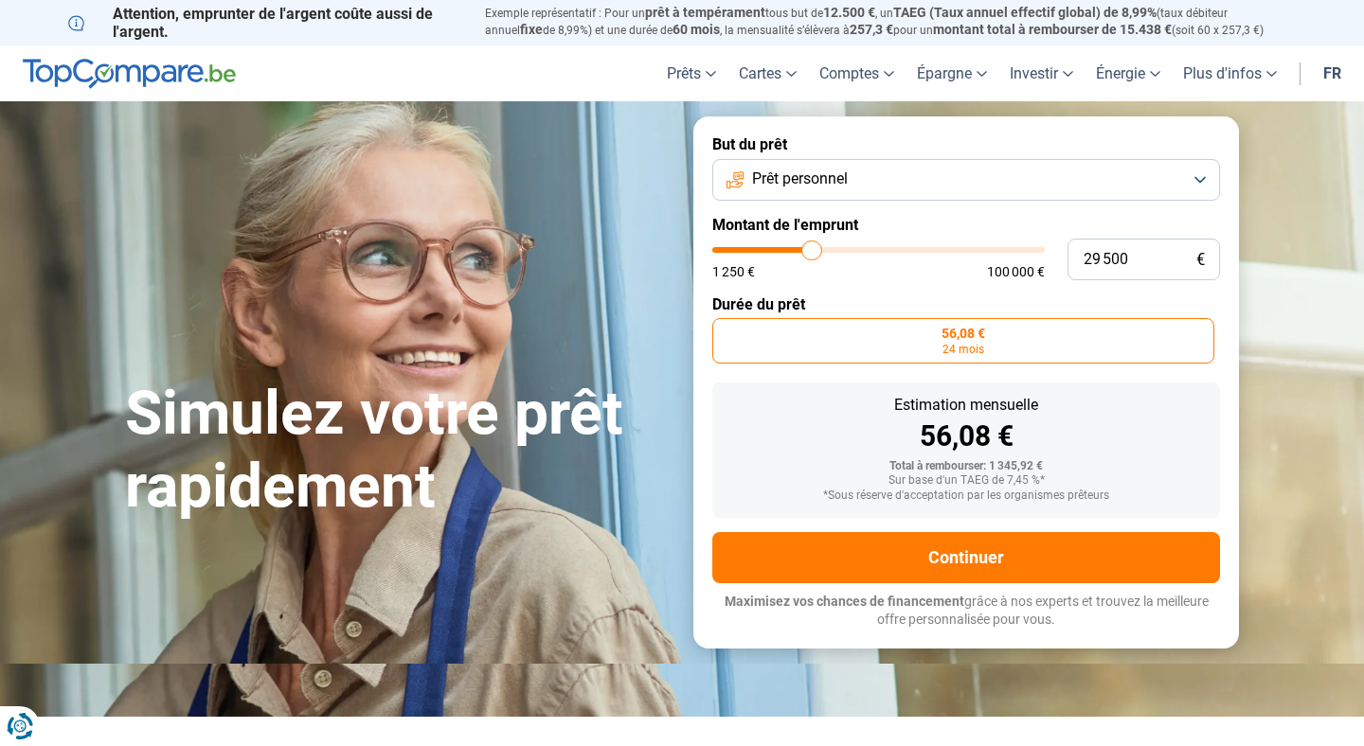
type input "29750"
type input "30 000"
type input "30000"
type input "30 250"
type input "30250"
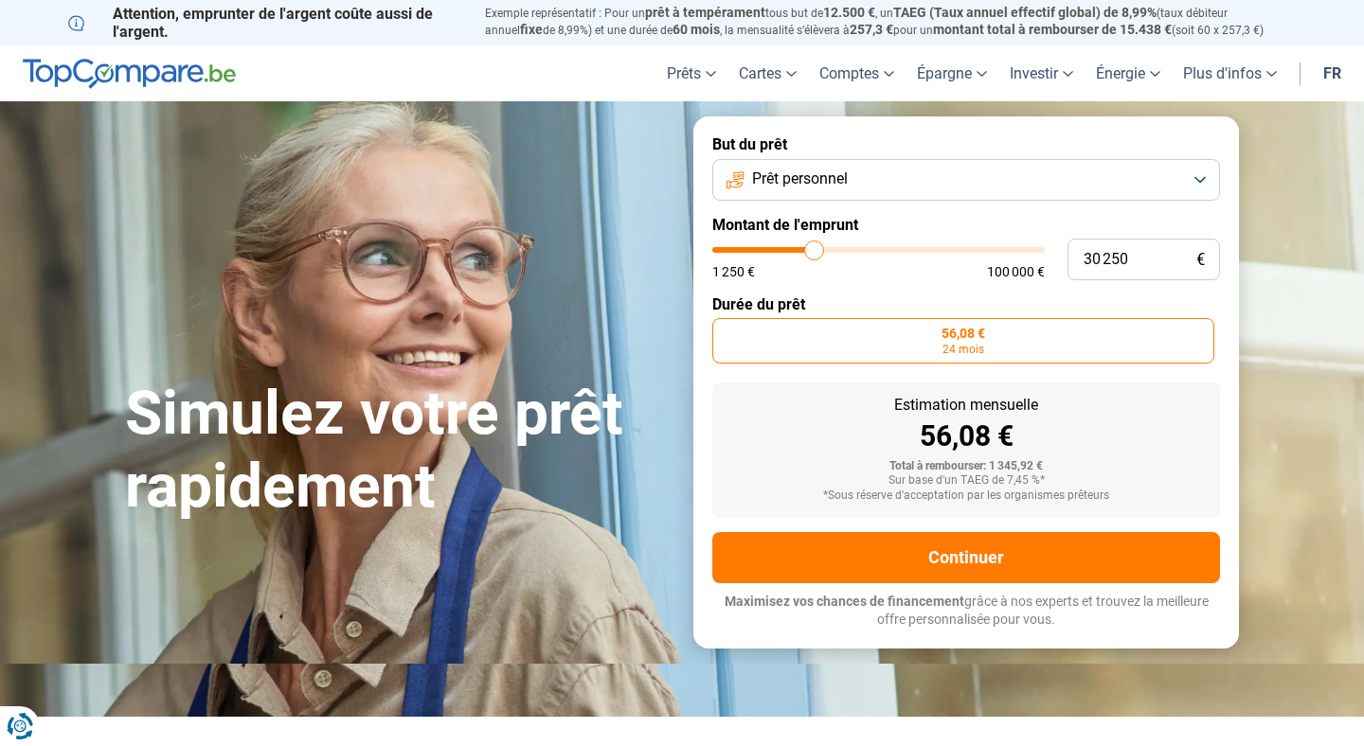
type input "30 500"
type input "30500"
type input "30 750"
type input "30750"
type input "31 000"
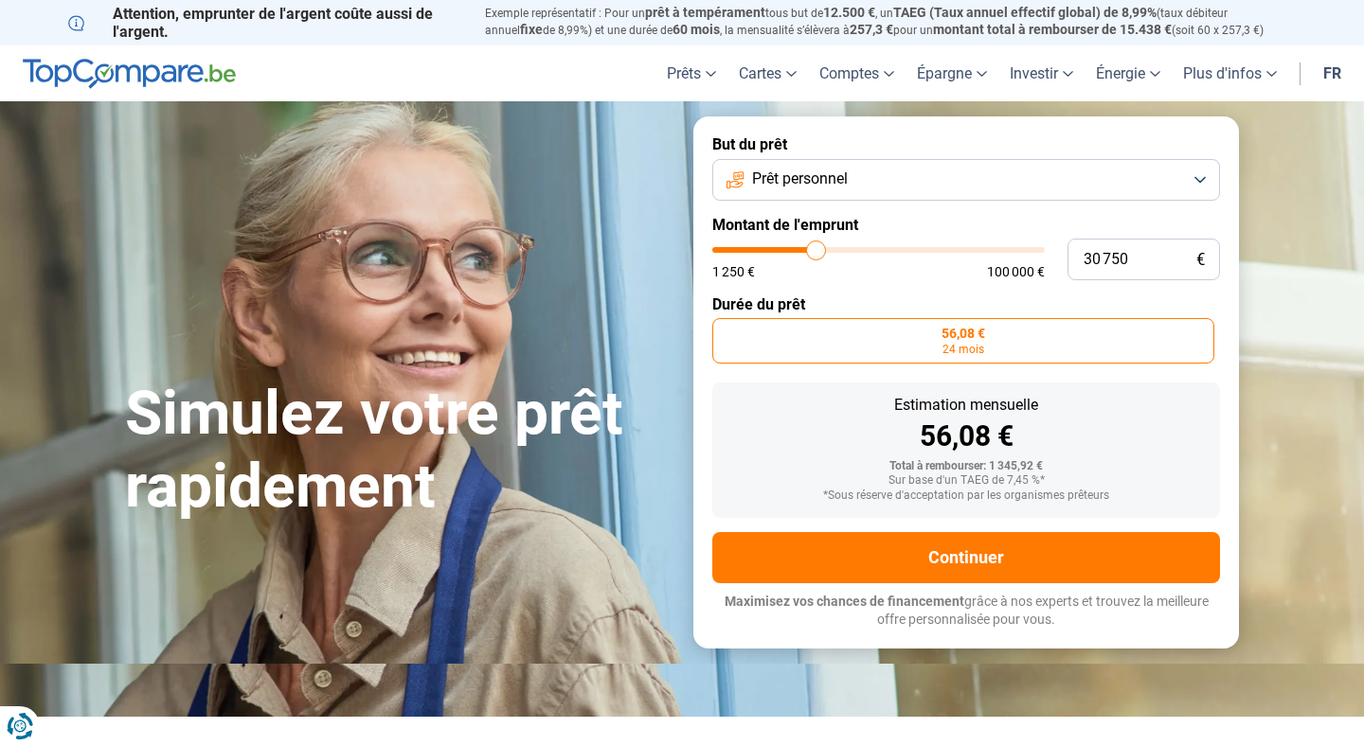
type input "31000"
type input "31 250"
type input "31250"
type input "31 500"
type input "31500"
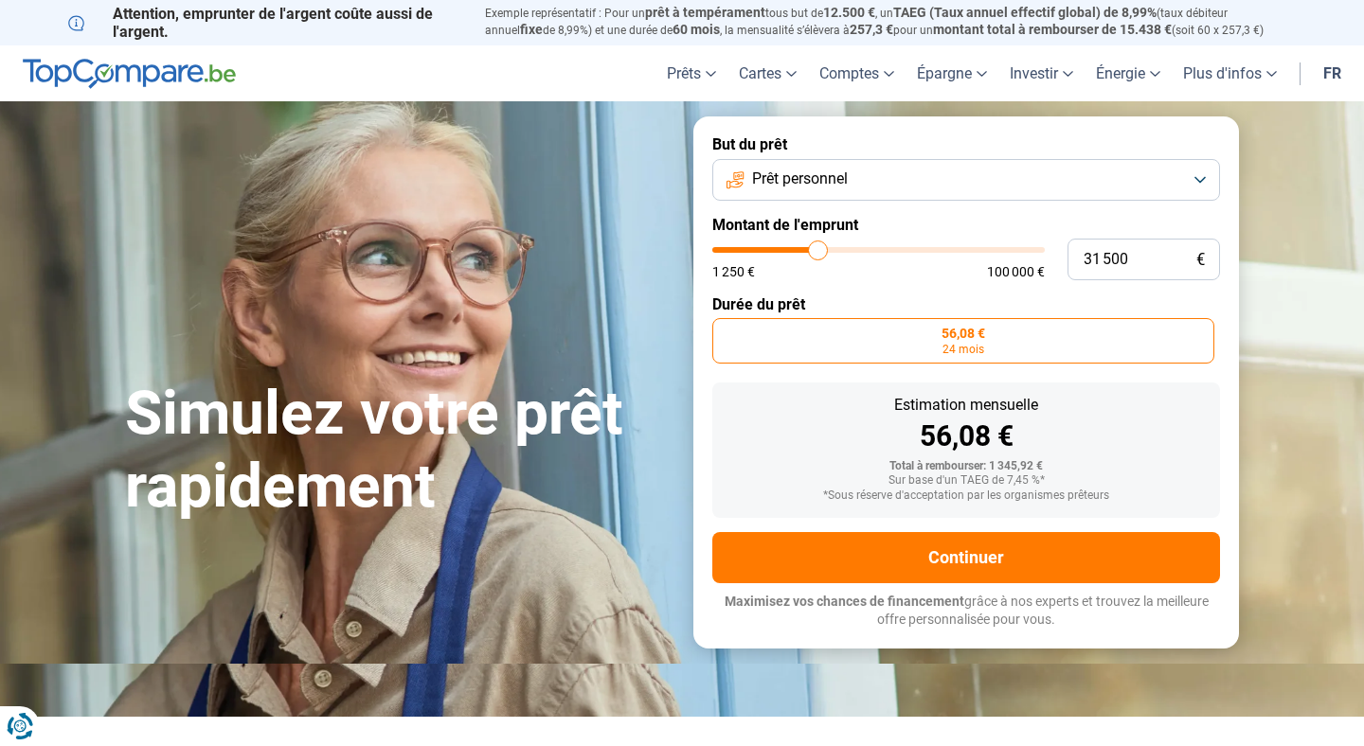
type input "31 750"
type input "31750"
type input "32 000"
type input "32000"
type input "32 250"
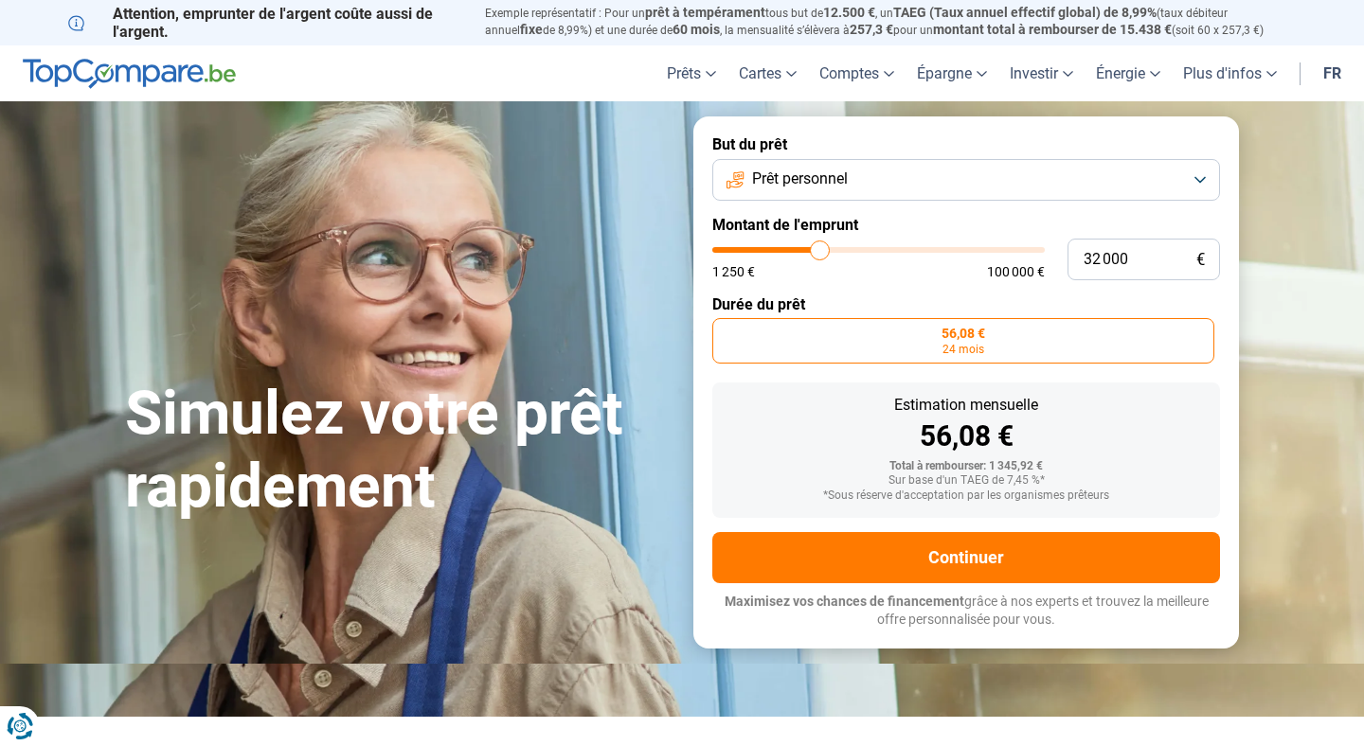
type input "32250"
type input "32 500"
type input "32500"
type input "32 750"
type input "32750"
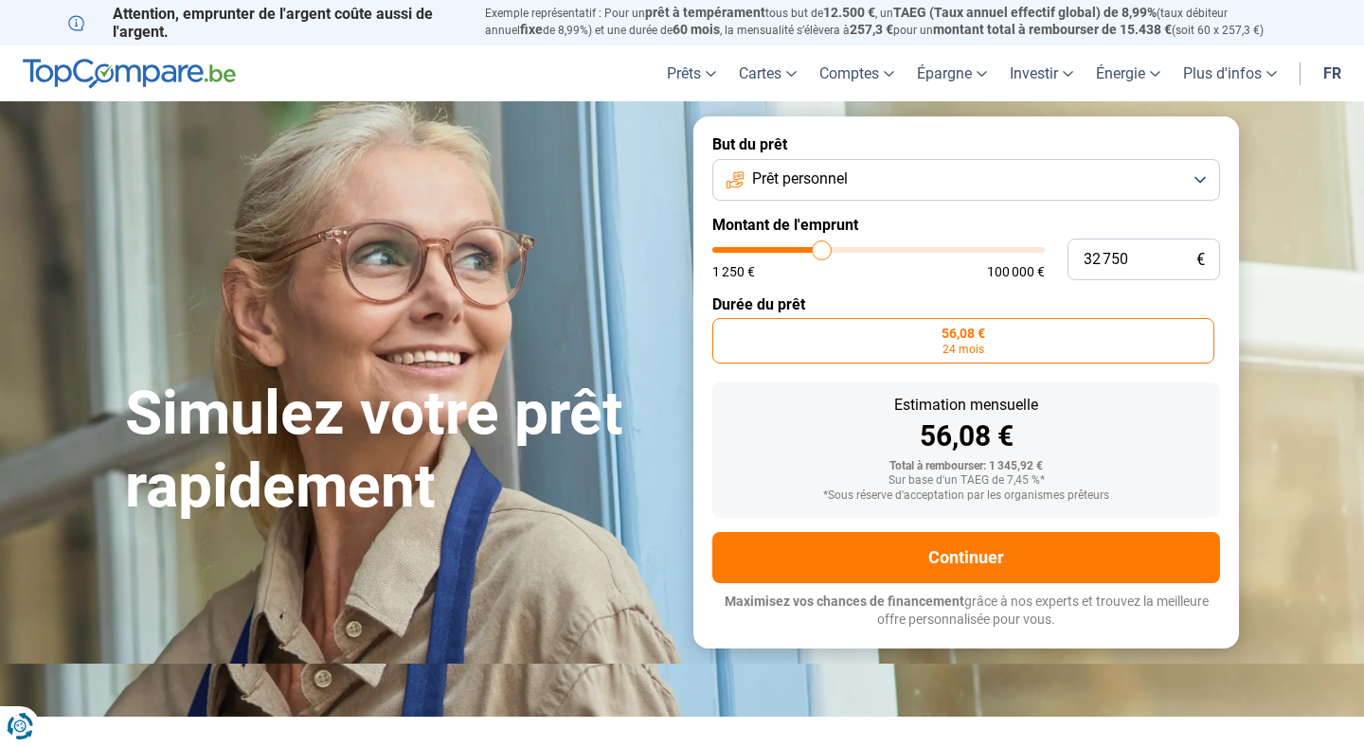
type input "33 000"
type input "33000"
type input "33 500"
type input "33500"
type input "33 750"
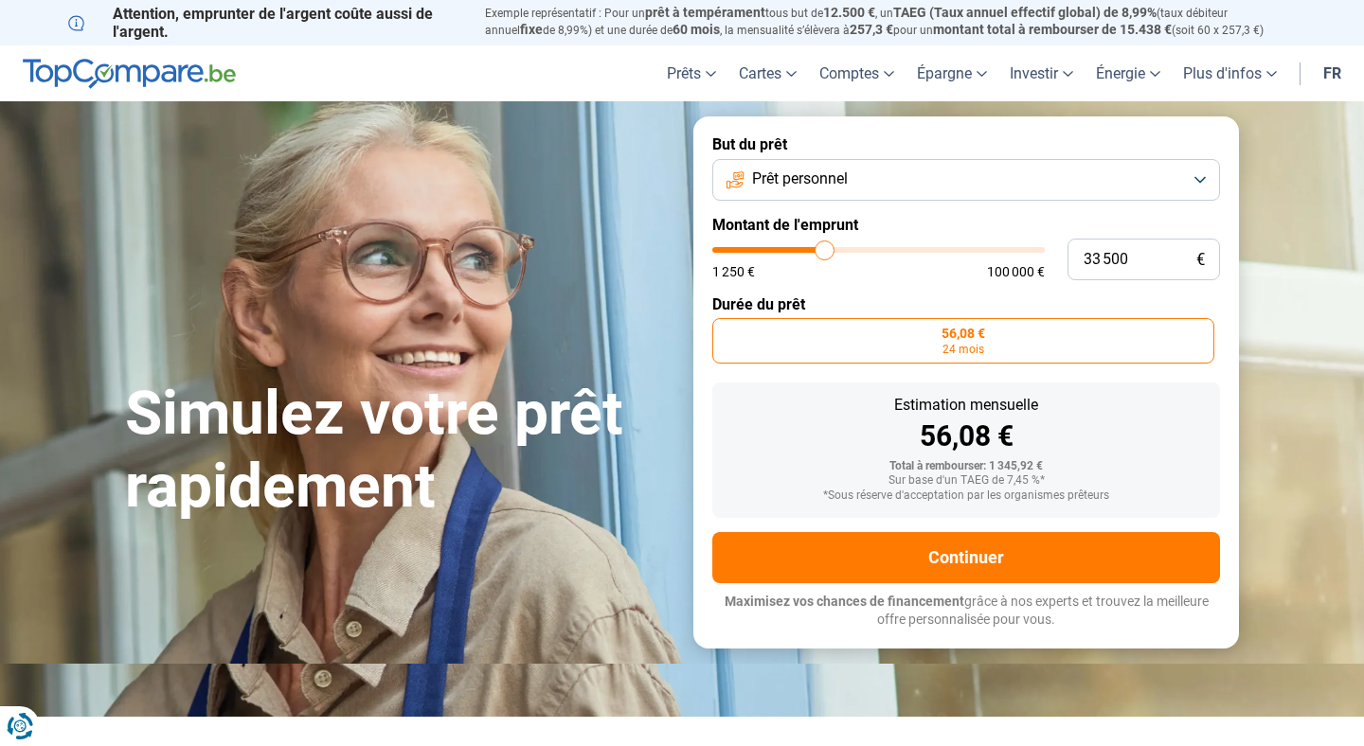
type input "33750"
type input "34 000"
type input "34000"
type input "34 250"
type input "34250"
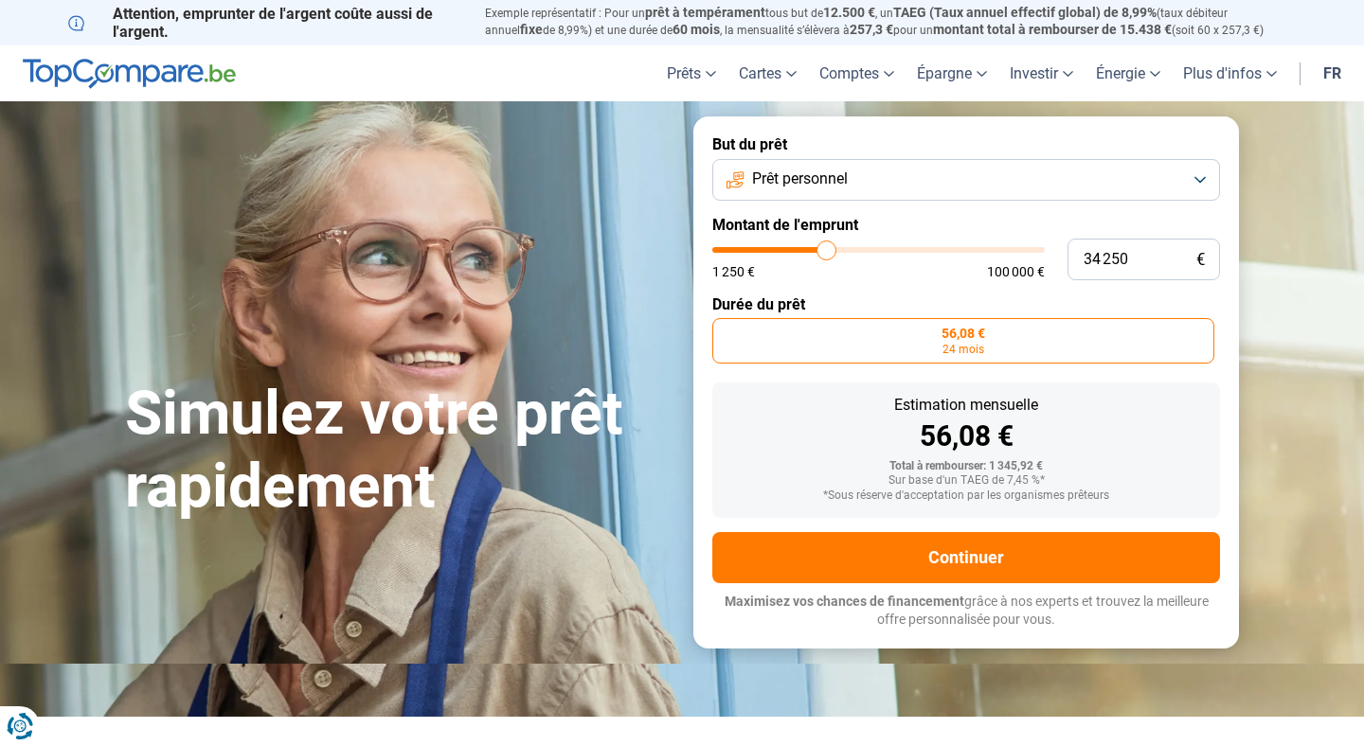
type input "34 500"
type input "34500"
type input "34 750"
type input "34750"
type input "35 000"
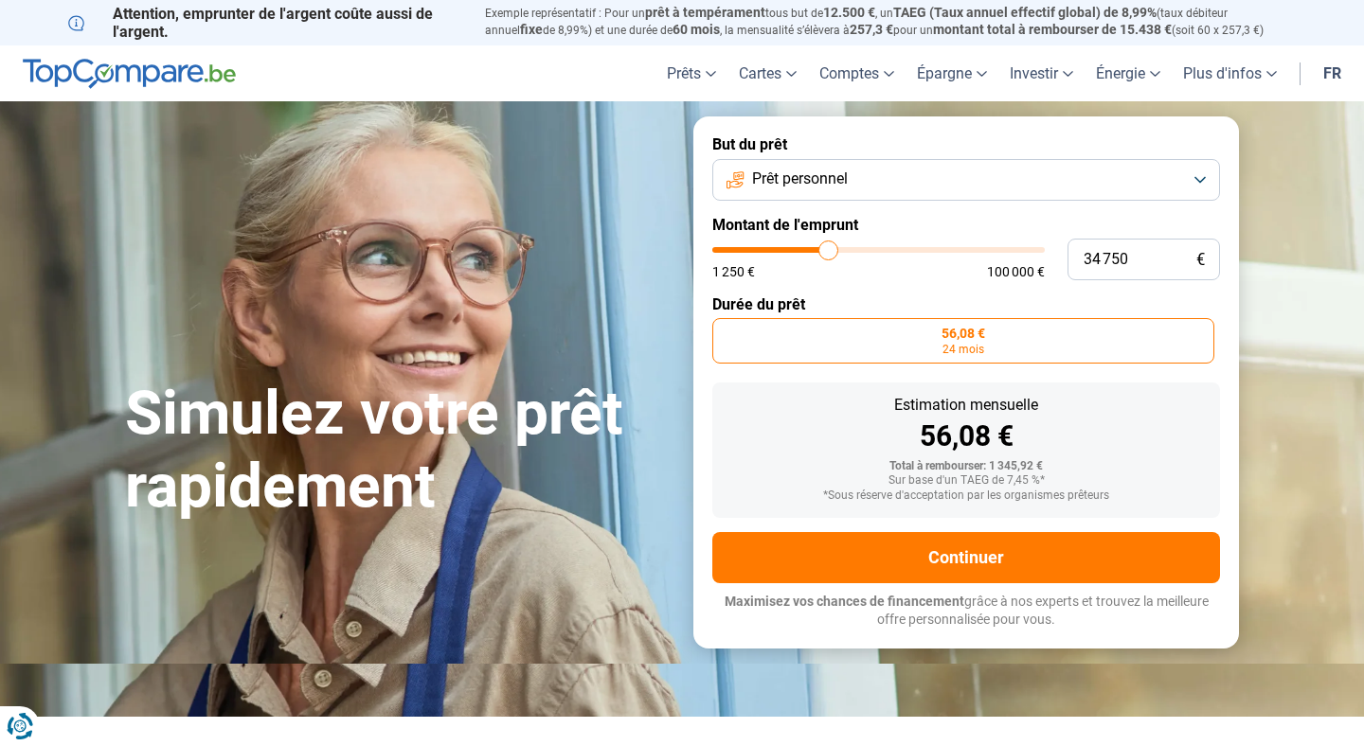
type input "35000"
type input "35 250"
type input "35250"
type input "35 500"
type input "35500"
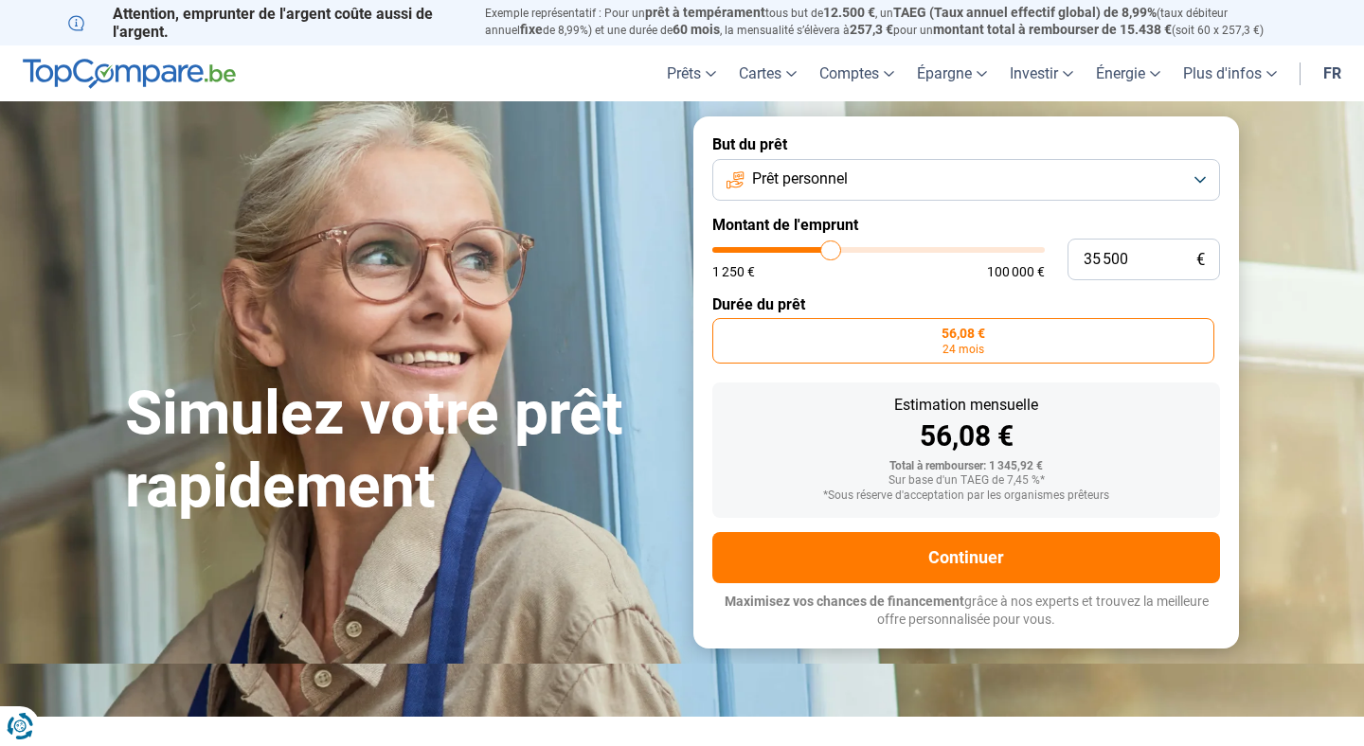
type input "35 750"
type input "35750"
type input "35 500"
type input "35500"
type input "35 250"
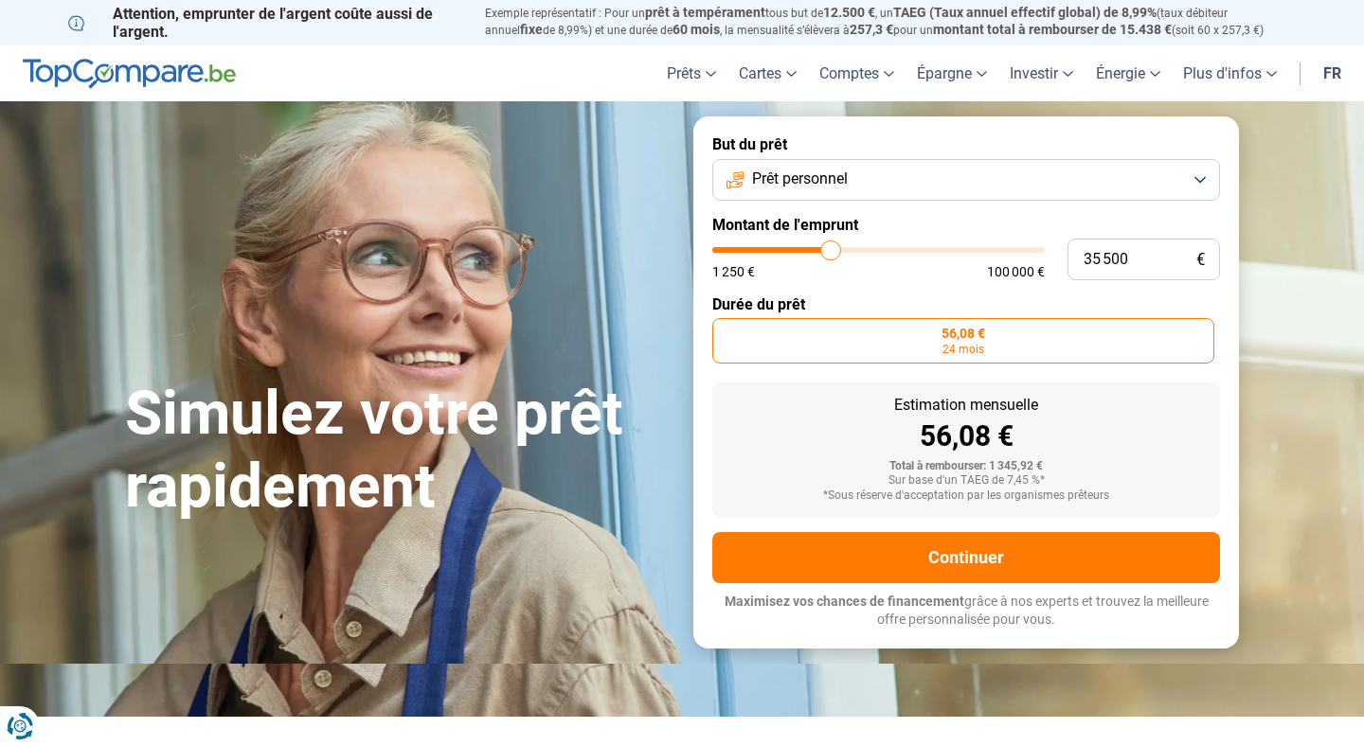
type input "35250"
type input "35 000"
type input "35000"
type input "34 750"
type input "34750"
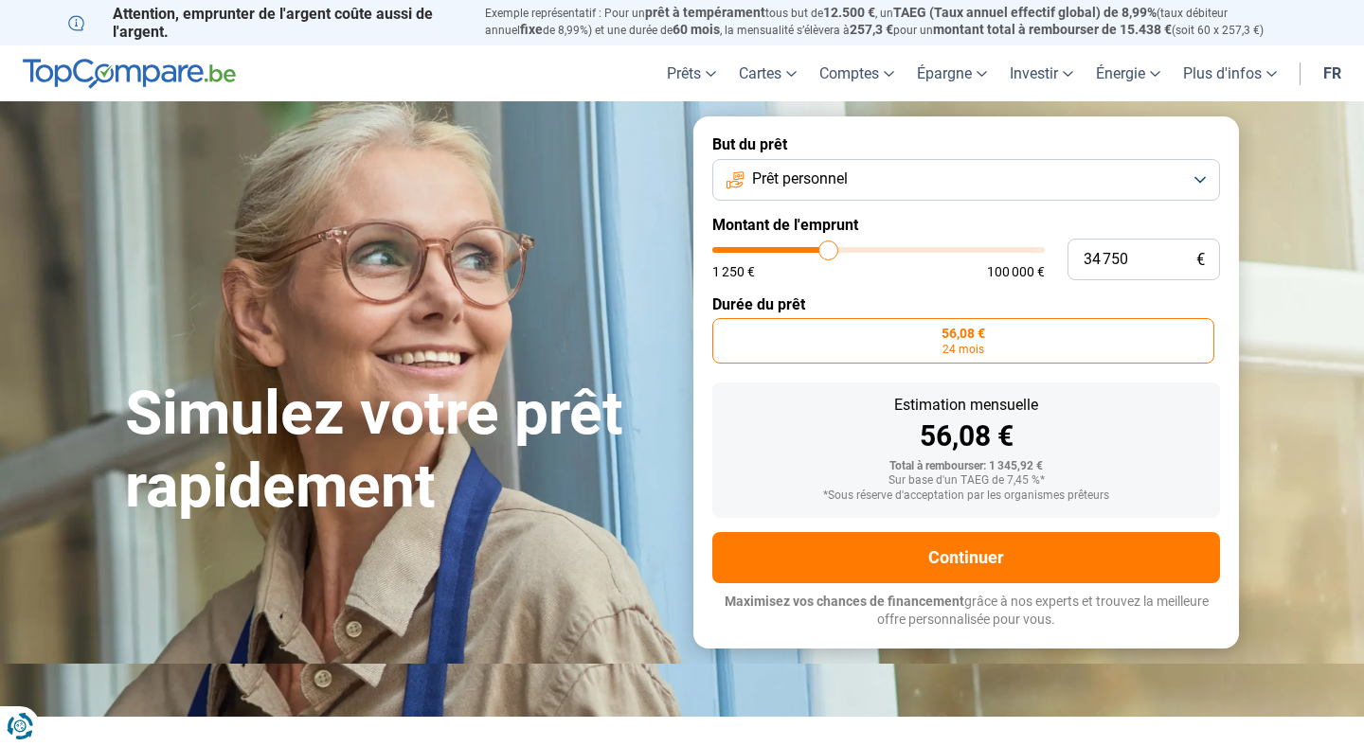
type input "35 000"
drag, startPoint x: 715, startPoint y: 247, endPoint x: 829, endPoint y: 266, distance: 115.2
type input "35000"
click at [829, 253] on input "range" at bounding box center [878, 250] width 332 height 6
